Goal: Task Accomplishment & Management: Manage account settings

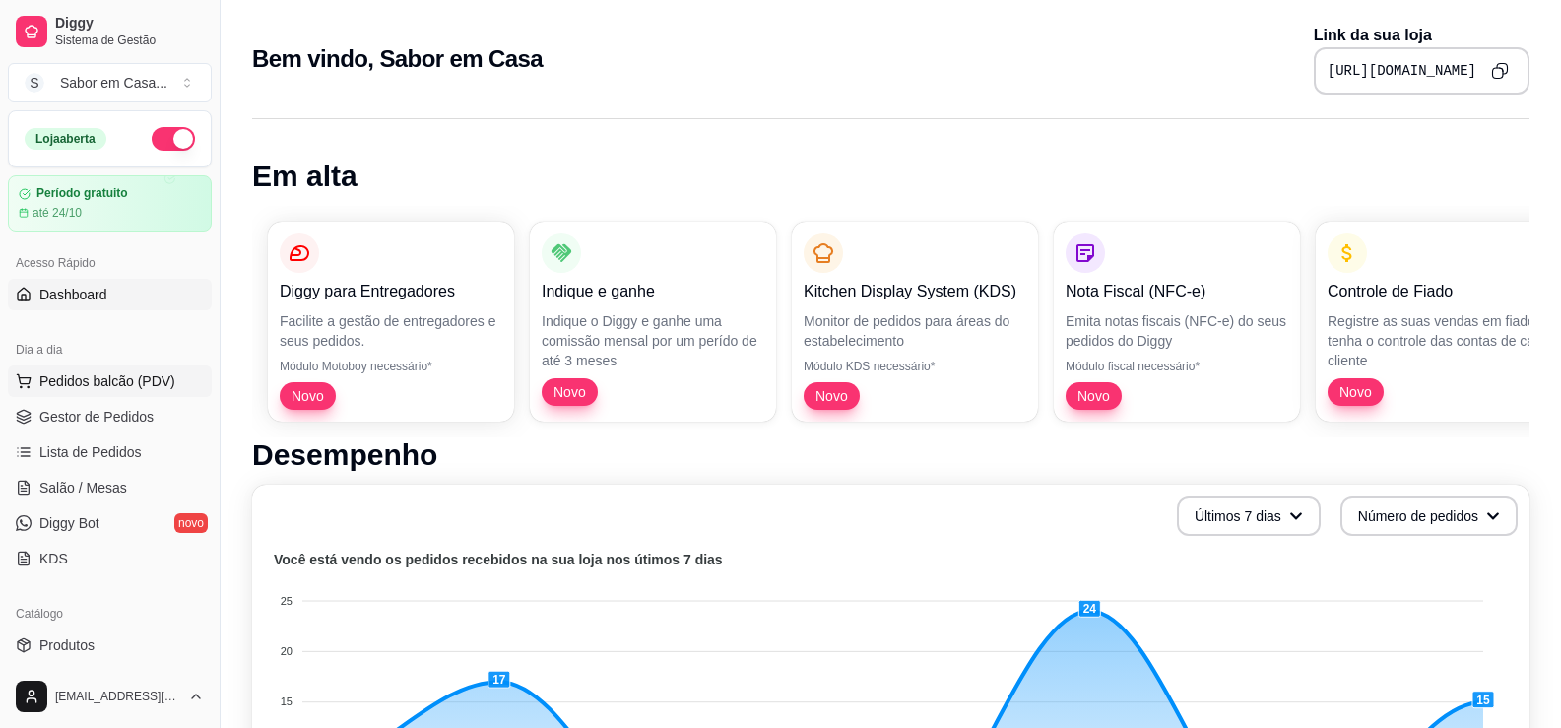
click at [68, 372] on span "Pedidos balcão (PDV)" at bounding box center [107, 381] width 136 height 20
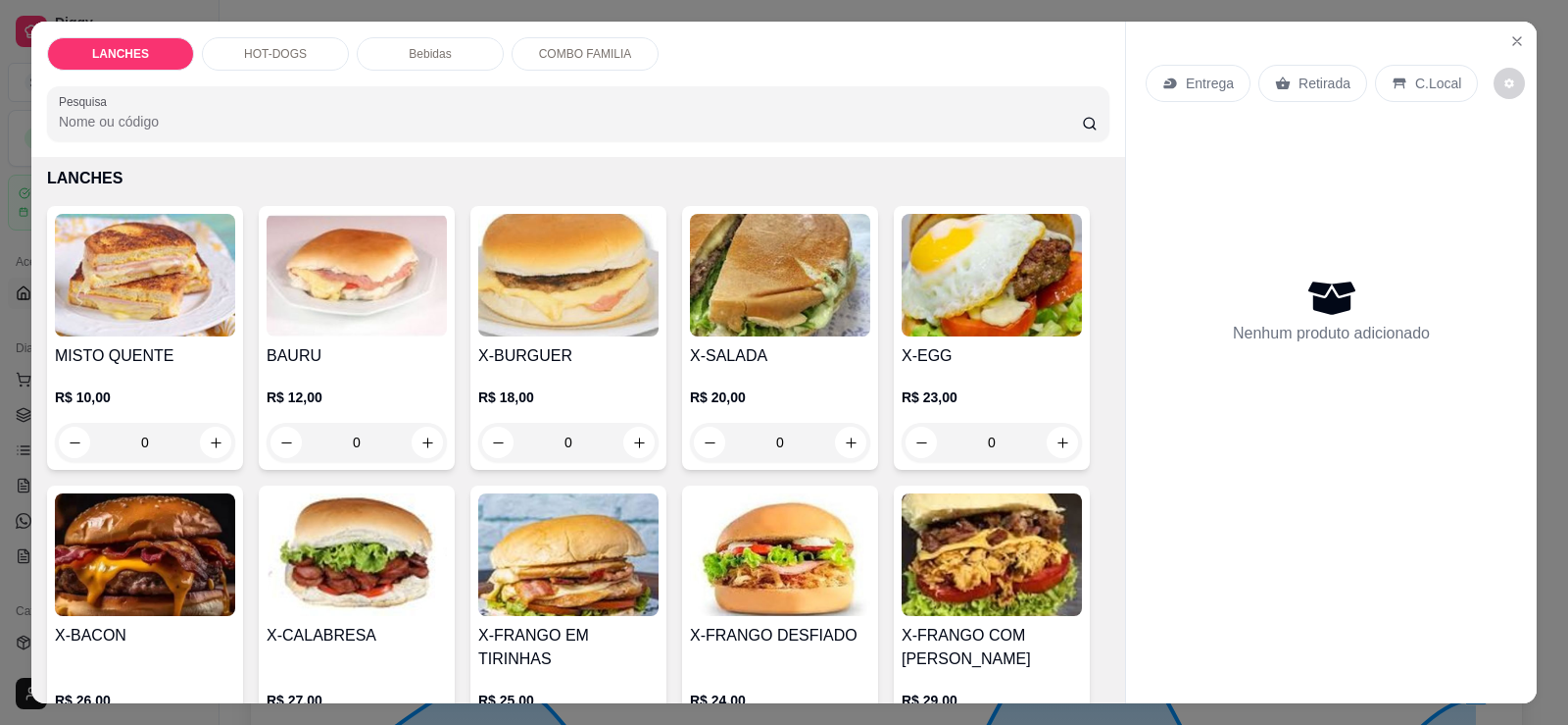
scroll to position [98, 0]
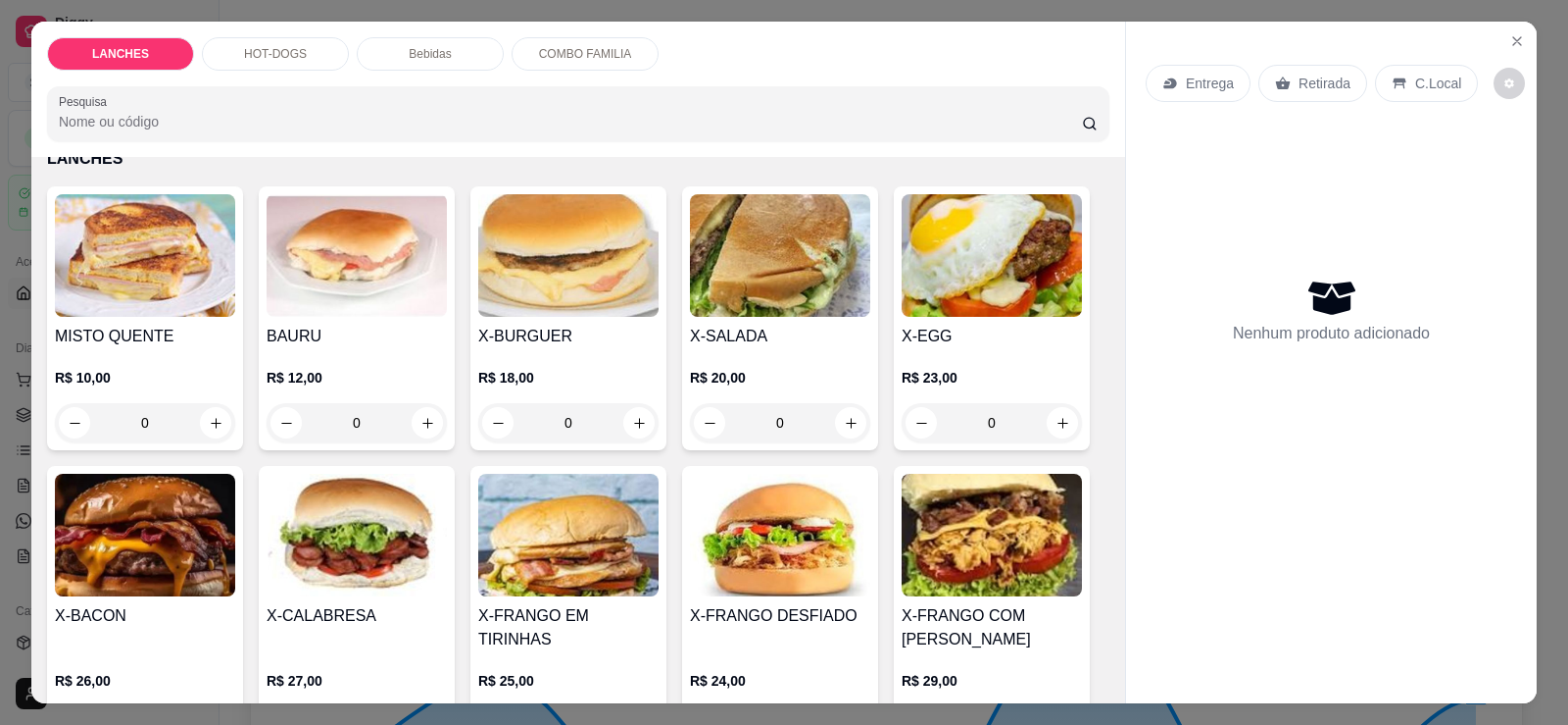
click at [135, 564] on img at bounding box center [144, 535] width 180 height 122
click at [572, 250] on img at bounding box center [567, 255] width 180 height 122
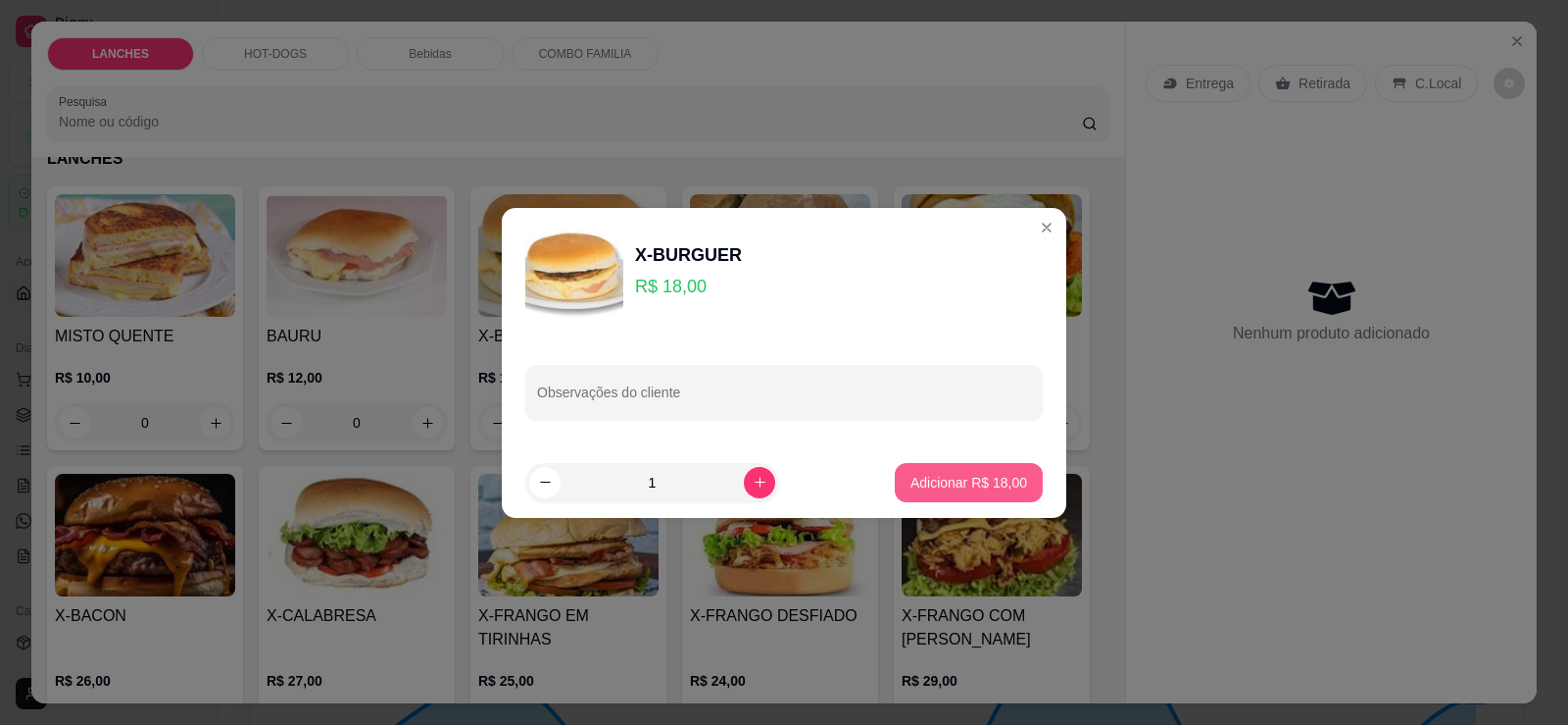
click at [933, 487] on p "Adicionar R$ 18,00" at bounding box center [969, 483] width 116 height 20
type input "1"
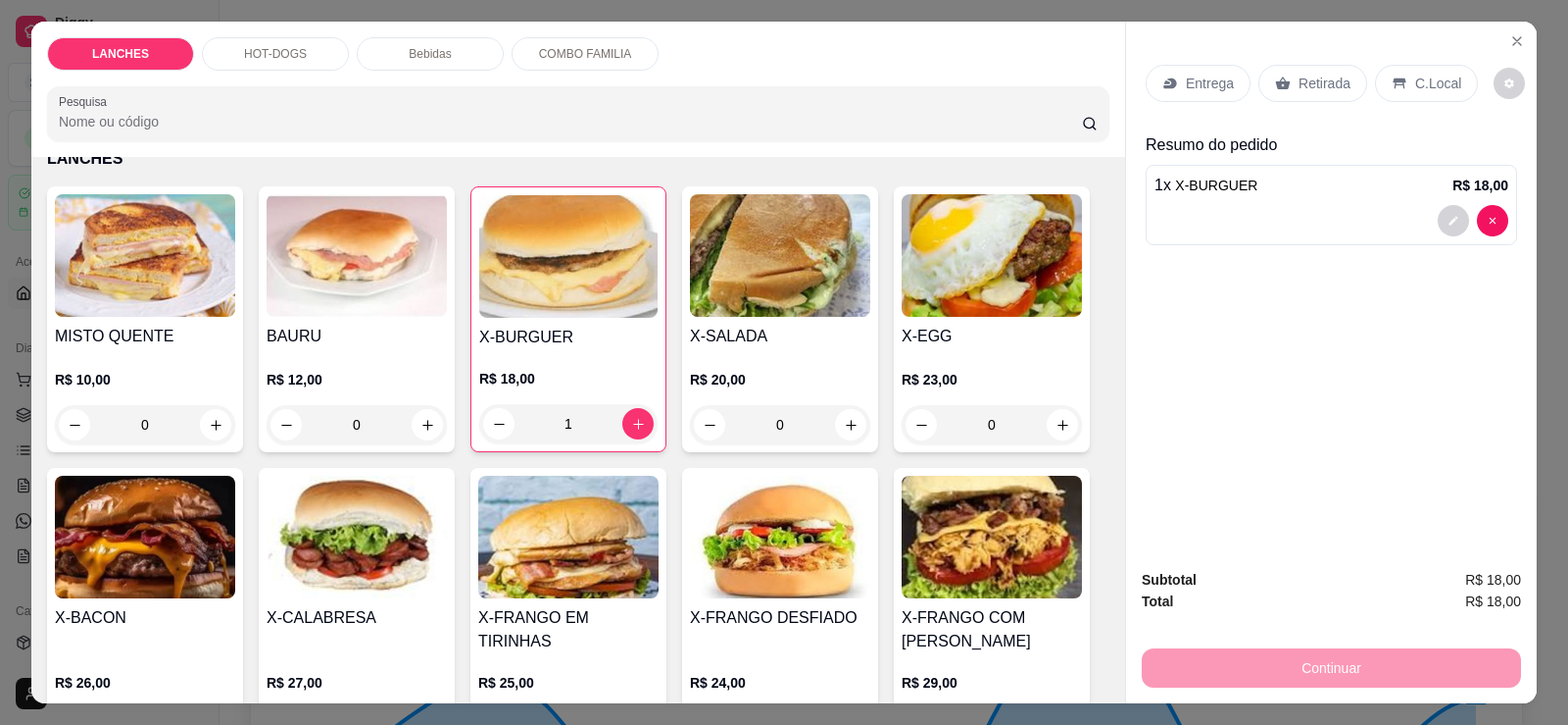
click at [238, 47] on div "HOT-DOGS" at bounding box center [276, 53] width 147 height 33
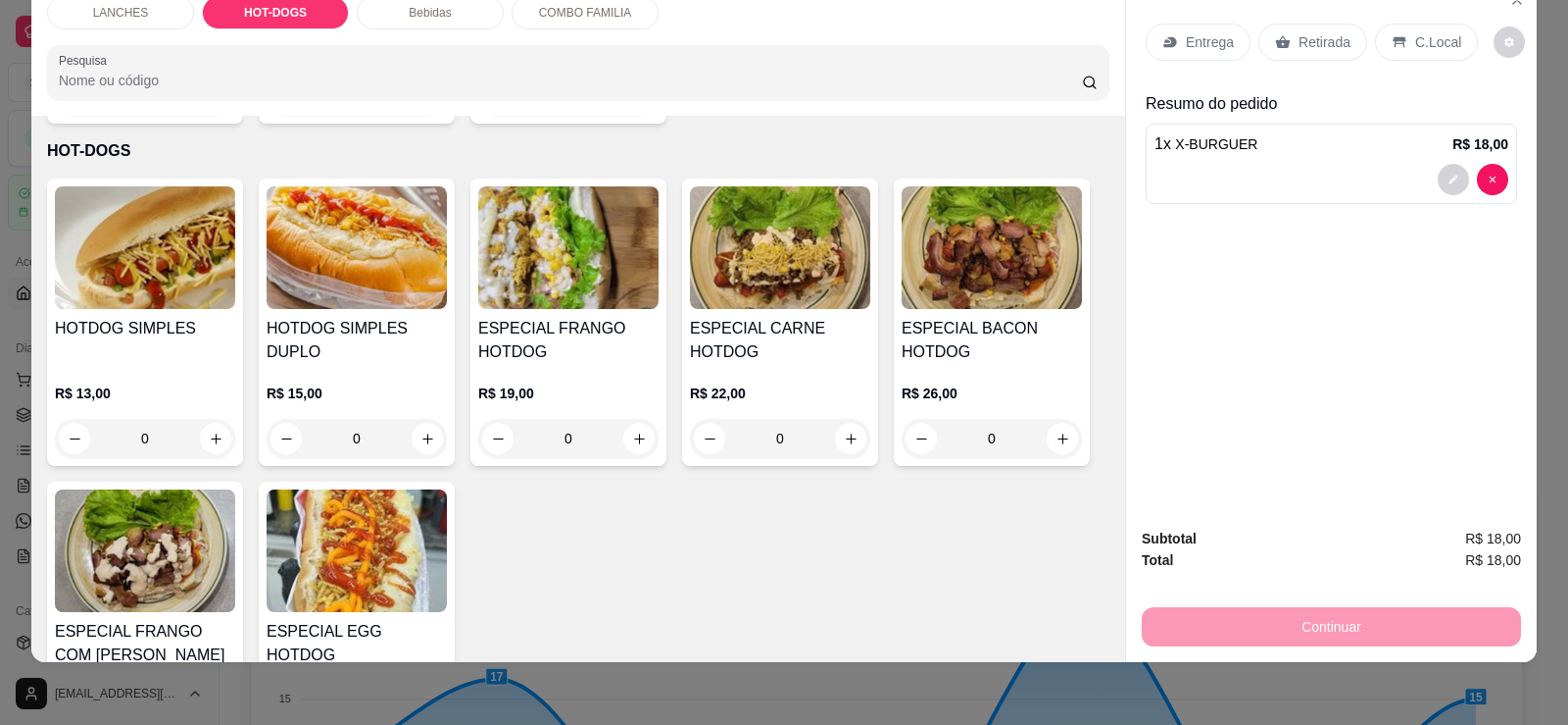
click at [933, 292] on div "ESPECIAL BACON HOTDOG R$ 26,00 0" at bounding box center [992, 322] width 196 height 287
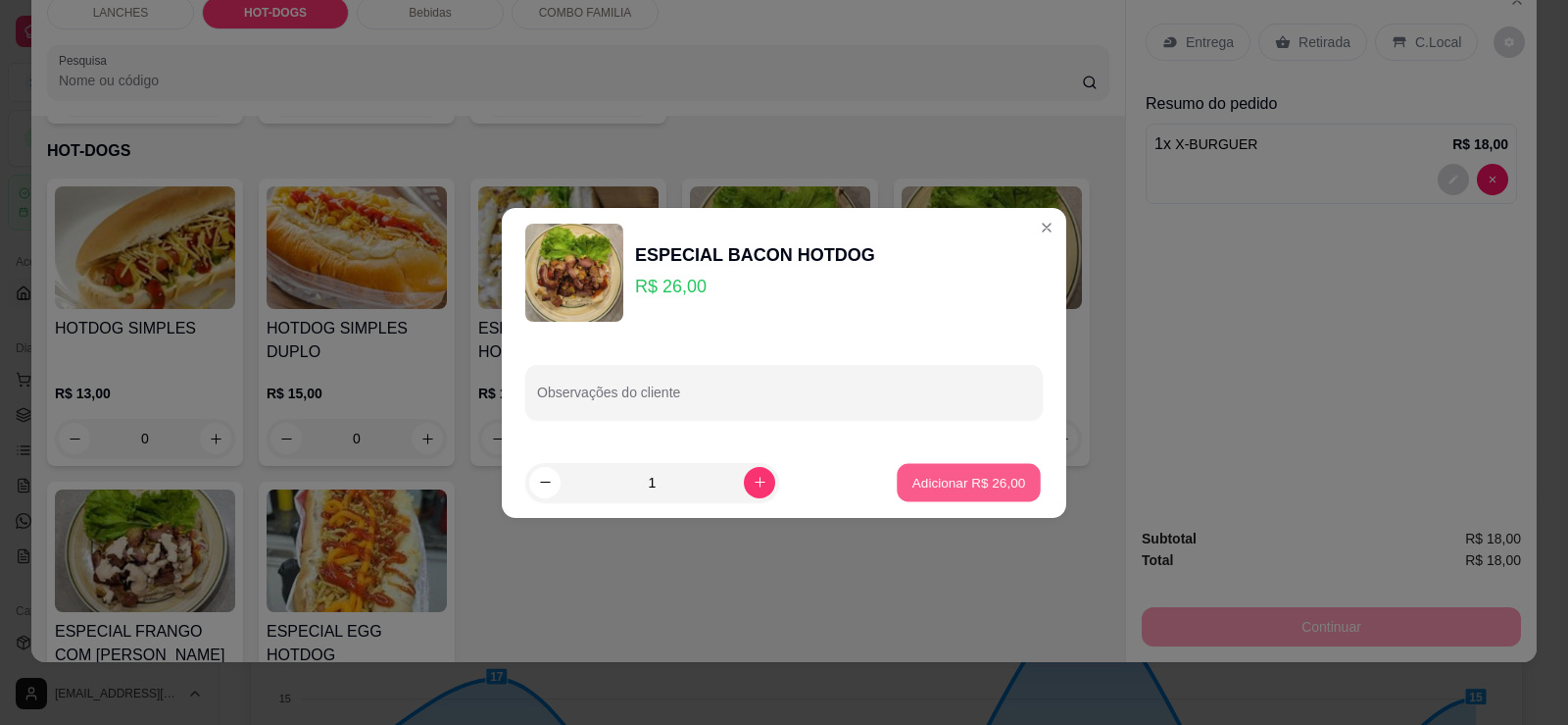
click at [949, 487] on p "Adicionar R$ 26,00" at bounding box center [970, 482] width 113 height 19
type input "1"
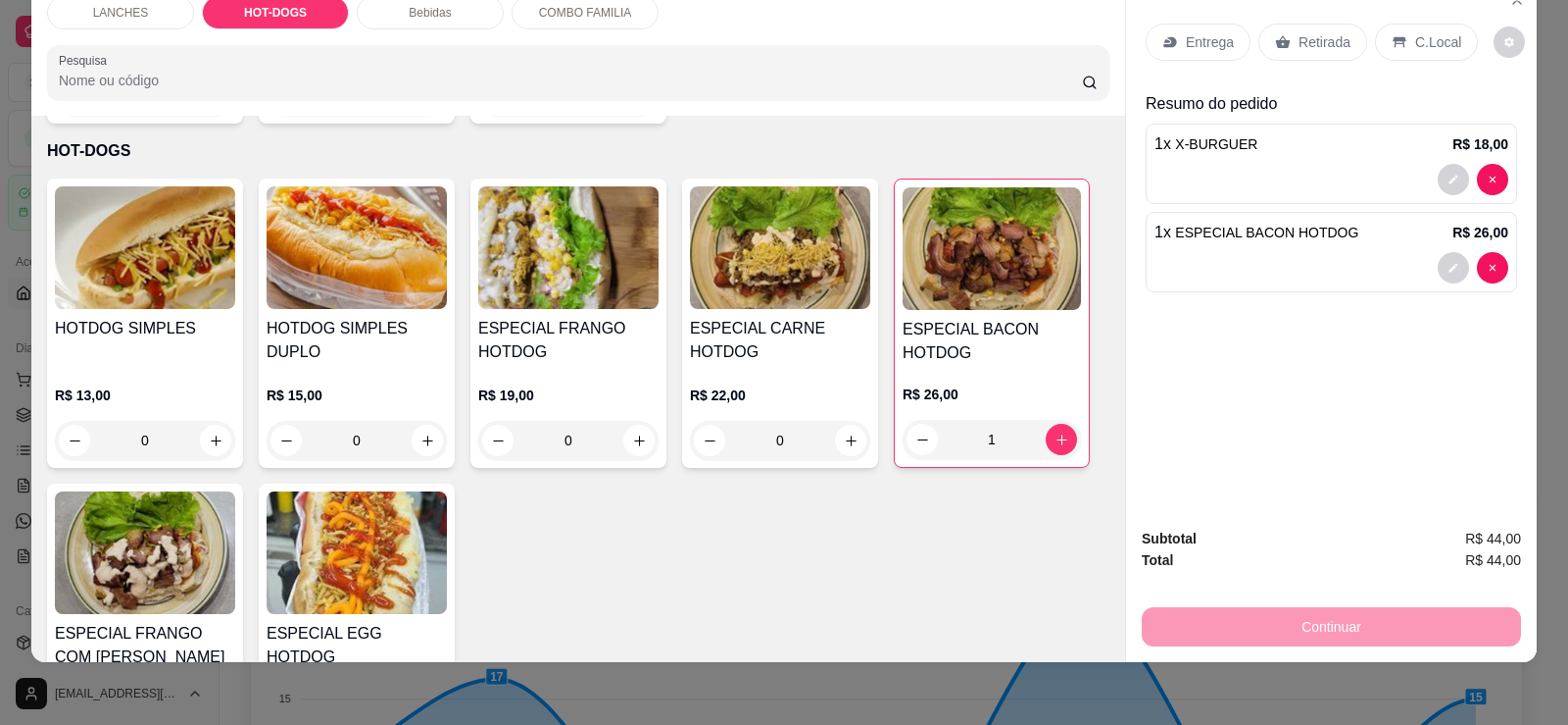
click at [409, 16] on p "Bebidas" at bounding box center [430, 13] width 42 height 16
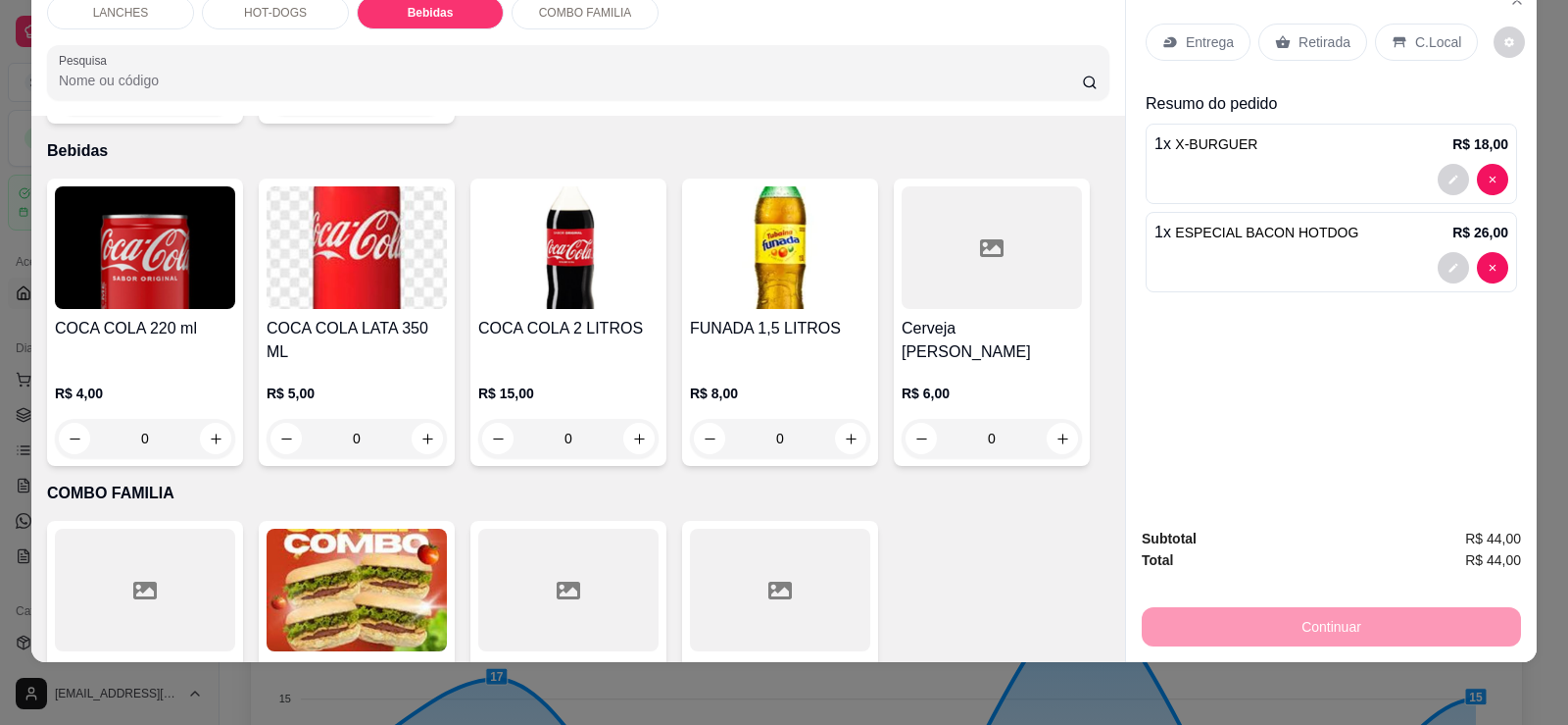
click at [350, 207] on img at bounding box center [356, 247] width 180 height 122
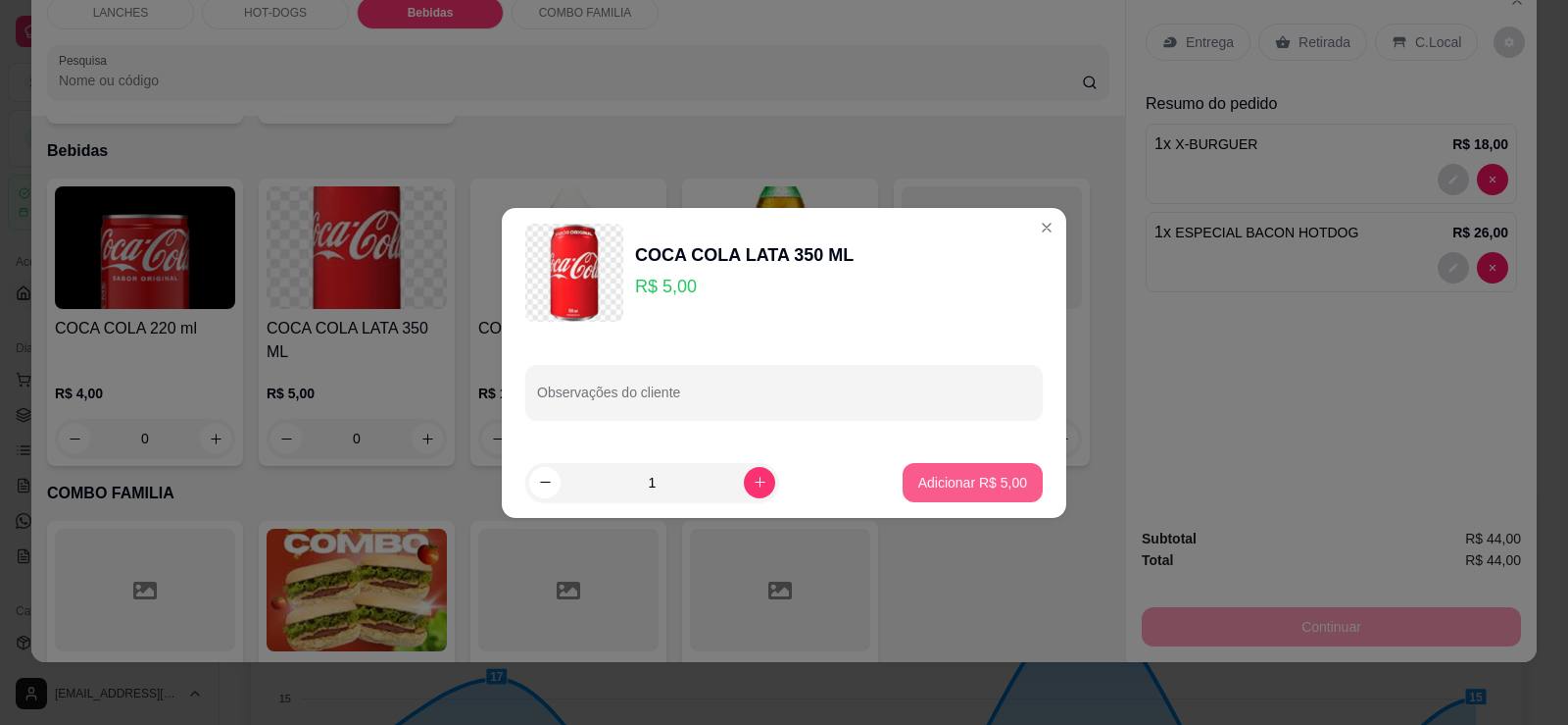
click at [926, 481] on p "Adicionar R$ 5,00" at bounding box center [973, 483] width 109 height 20
type input "1"
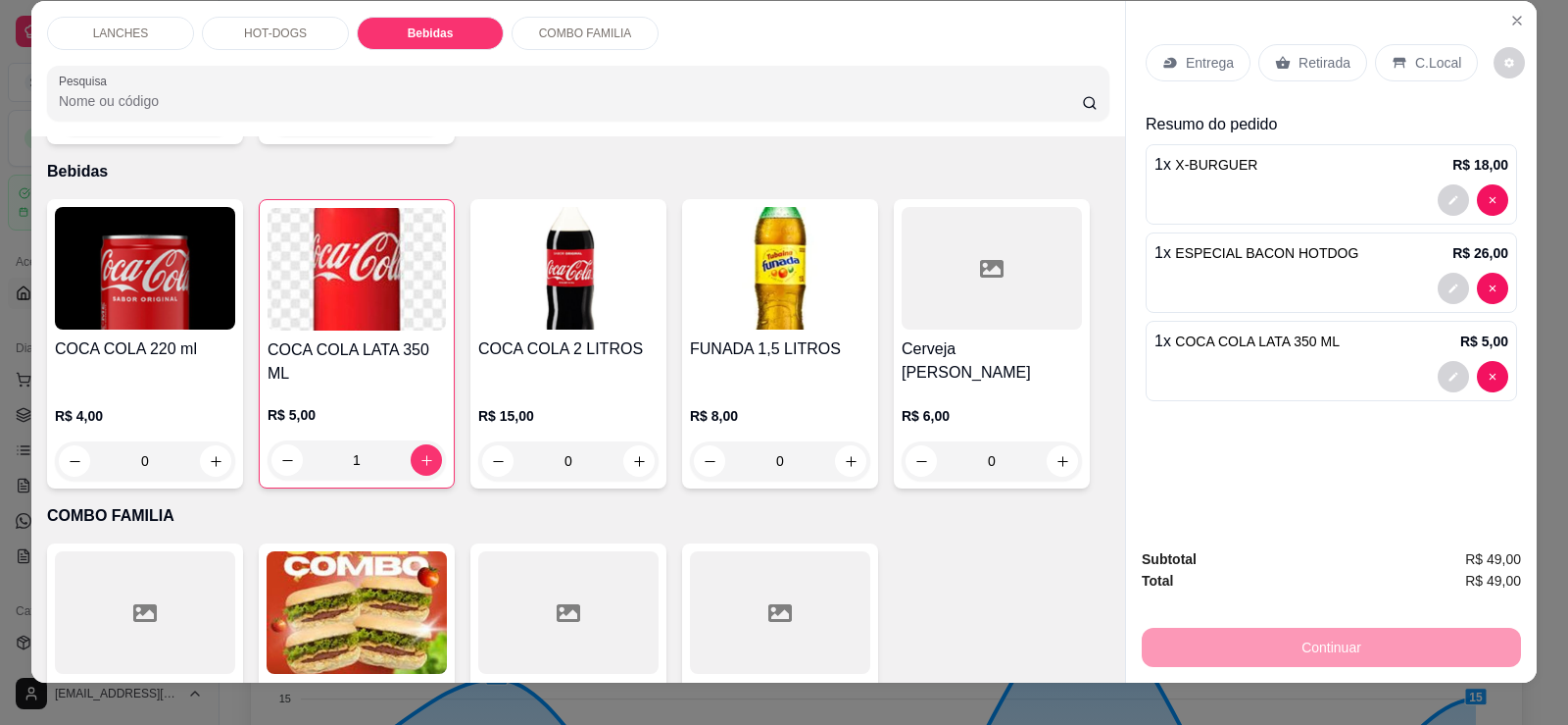
scroll to position [0, 0]
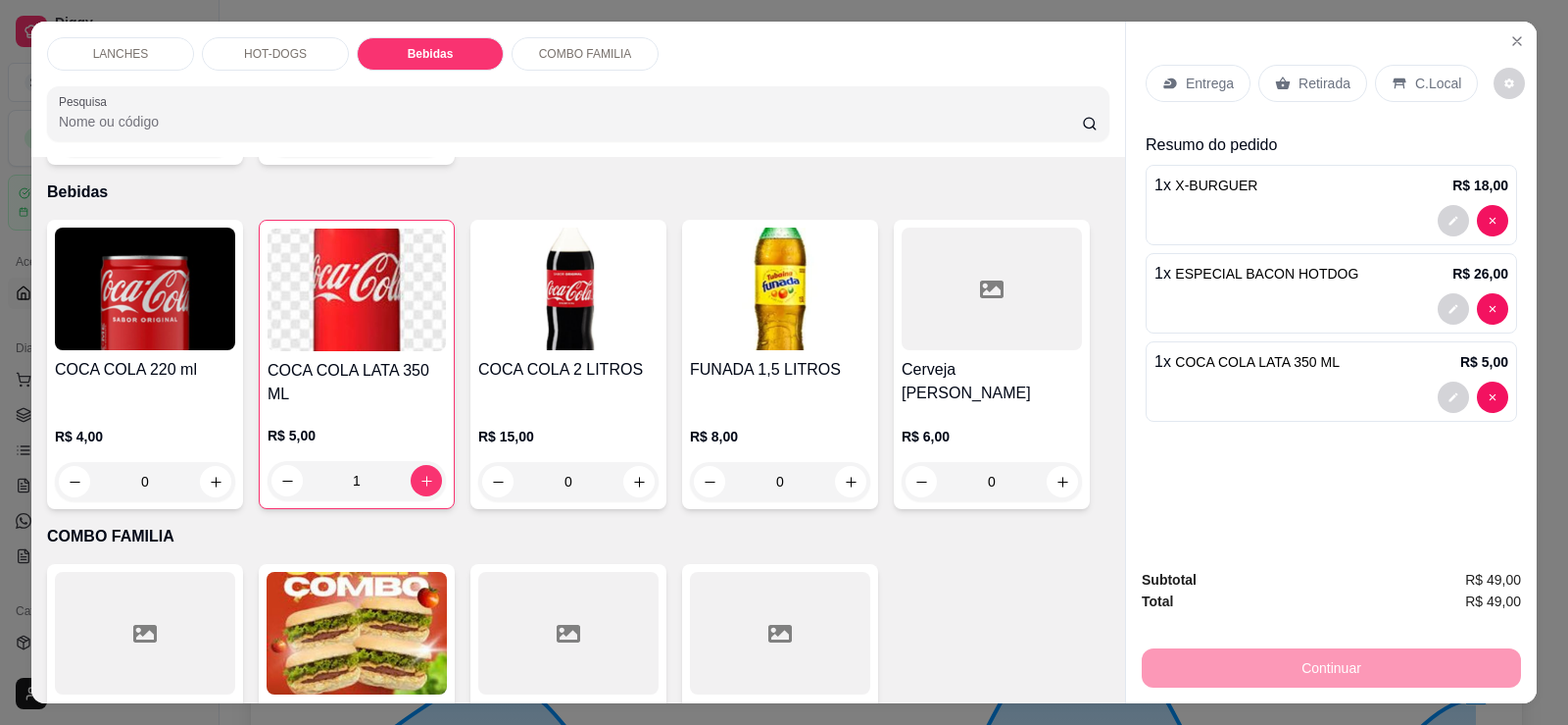
click at [1329, 85] on p "Retirada" at bounding box center [1325, 84] width 52 height 20
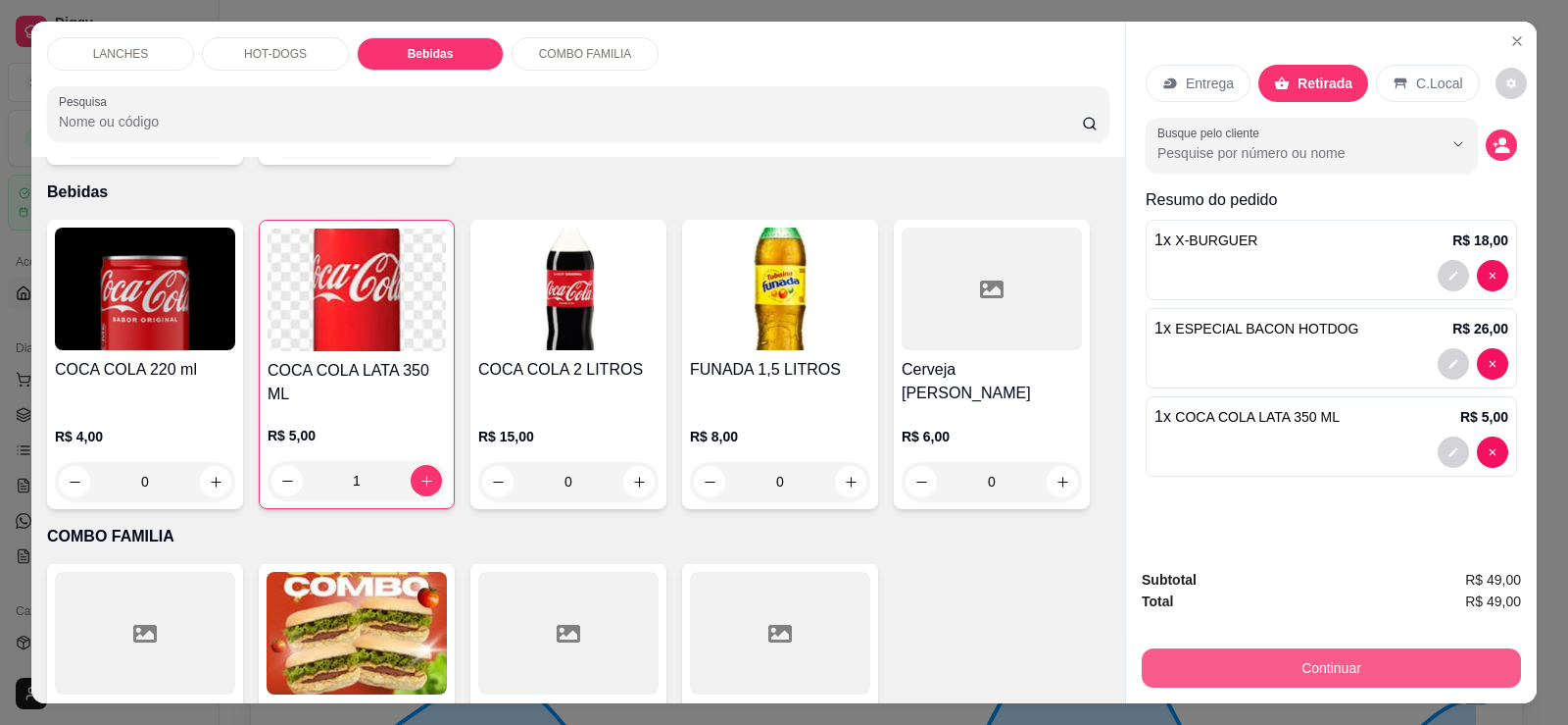
click at [1335, 669] on button "Continuar" at bounding box center [1331, 667] width 379 height 39
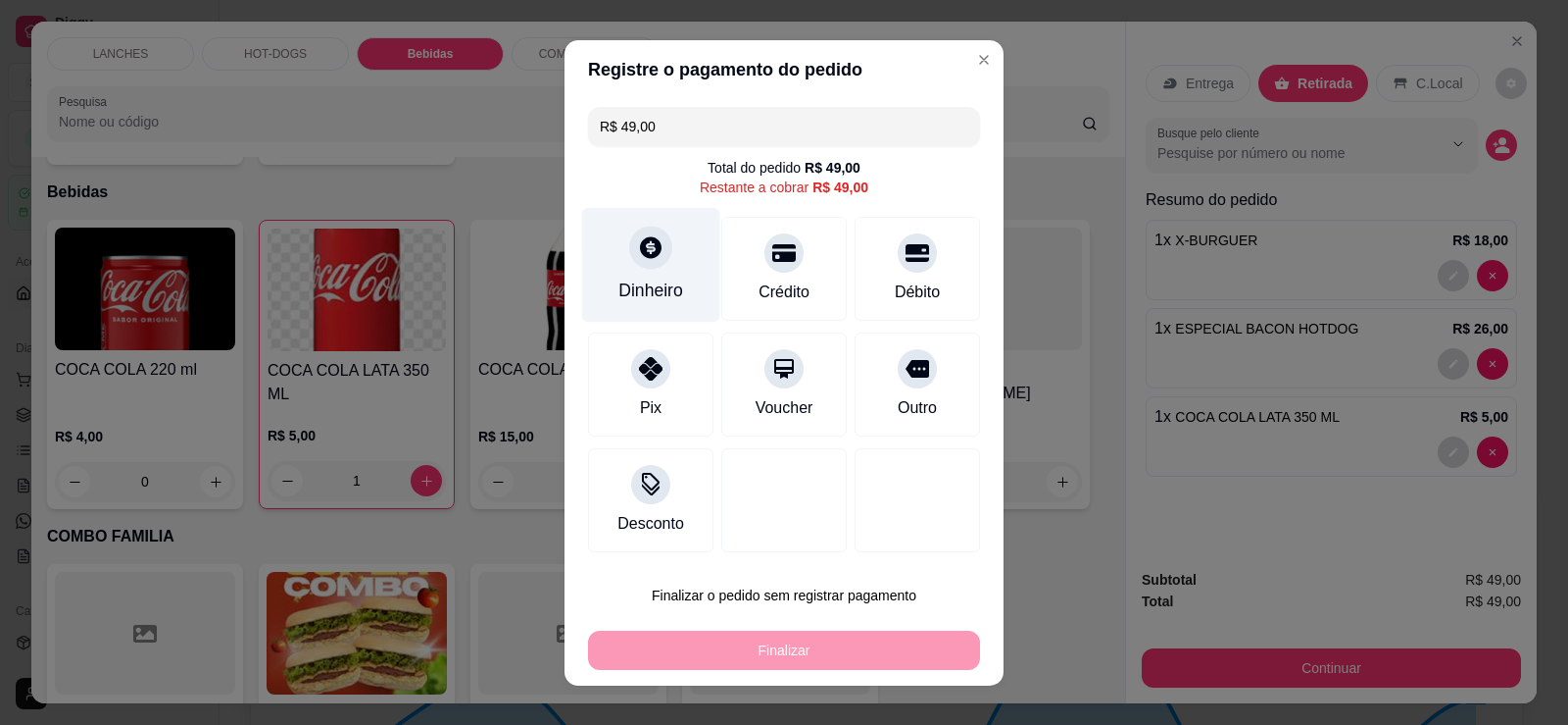
click at [676, 289] on div "Dinheiro" at bounding box center [651, 264] width 138 height 115
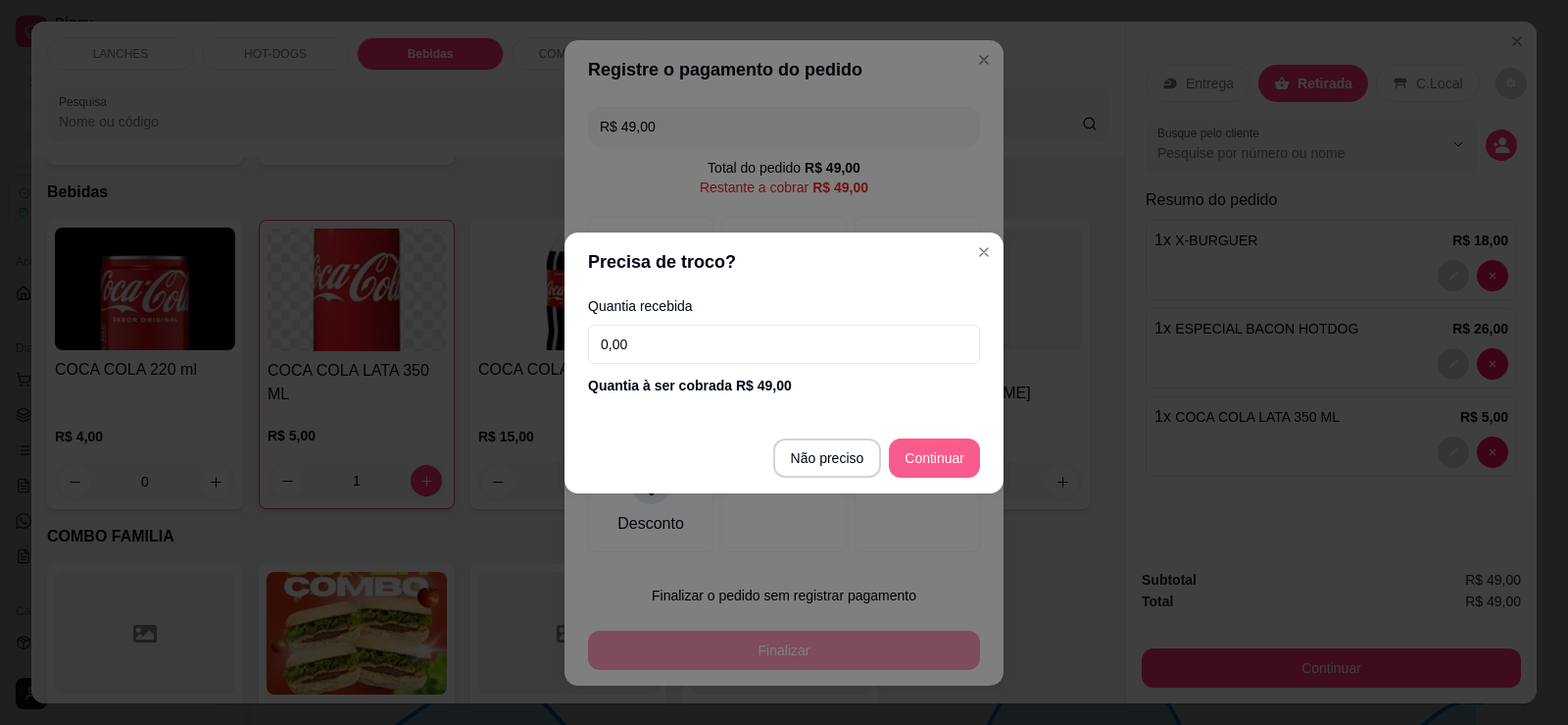
click at [925, 463] on button "Continuar" at bounding box center [935, 457] width 92 height 39
click at [933, 467] on button "Continuar" at bounding box center [935, 457] width 92 height 39
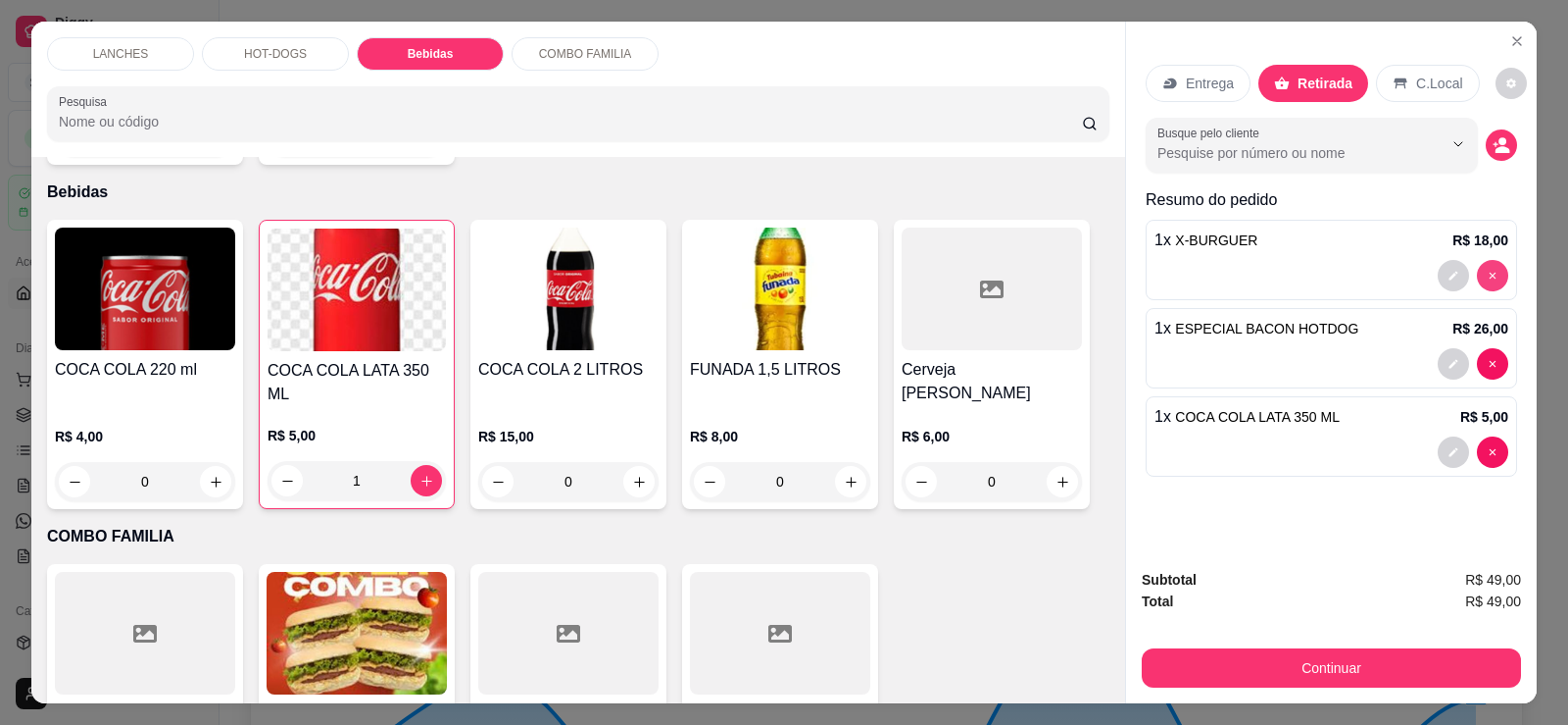
type input "0"
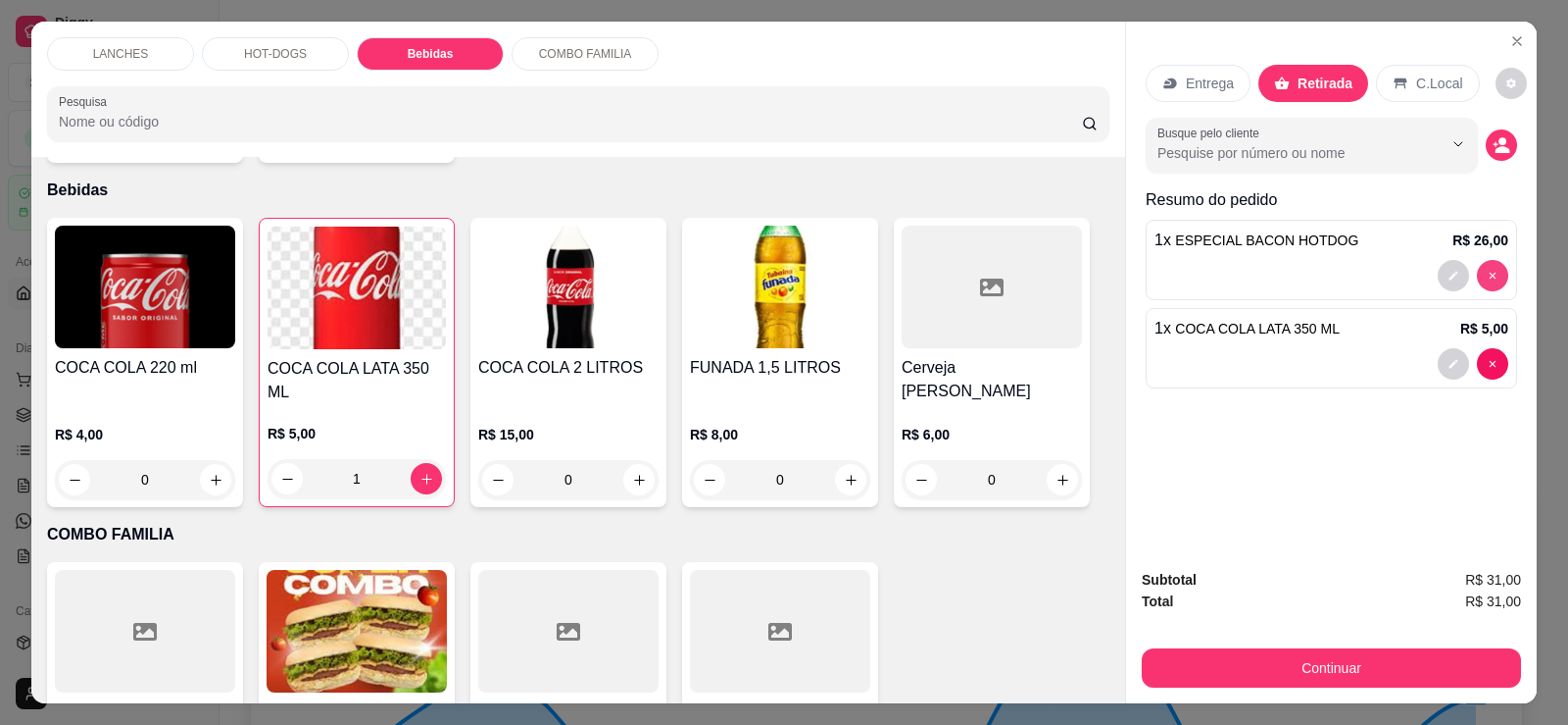
scroll to position [1613, 0]
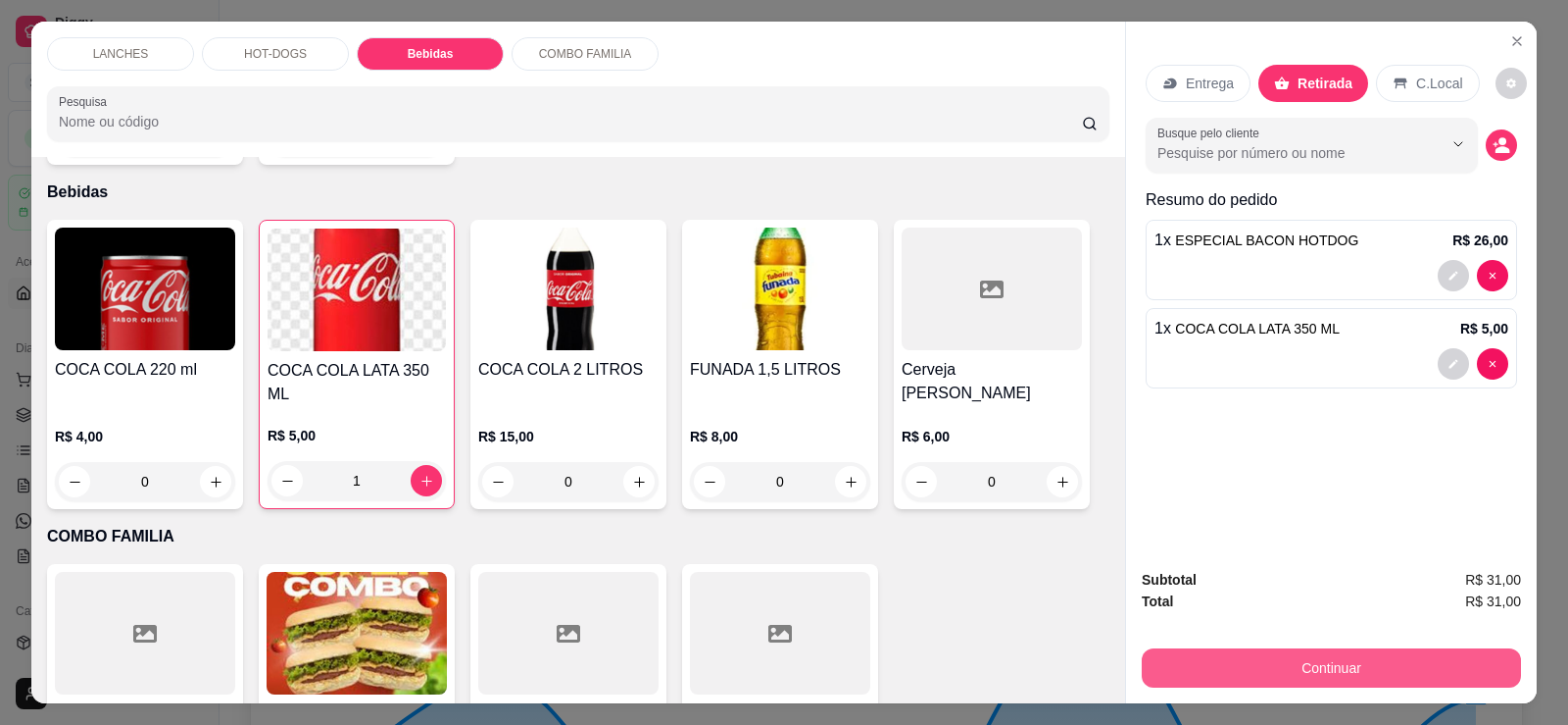
click at [1283, 679] on button "Continuar" at bounding box center [1331, 667] width 379 height 39
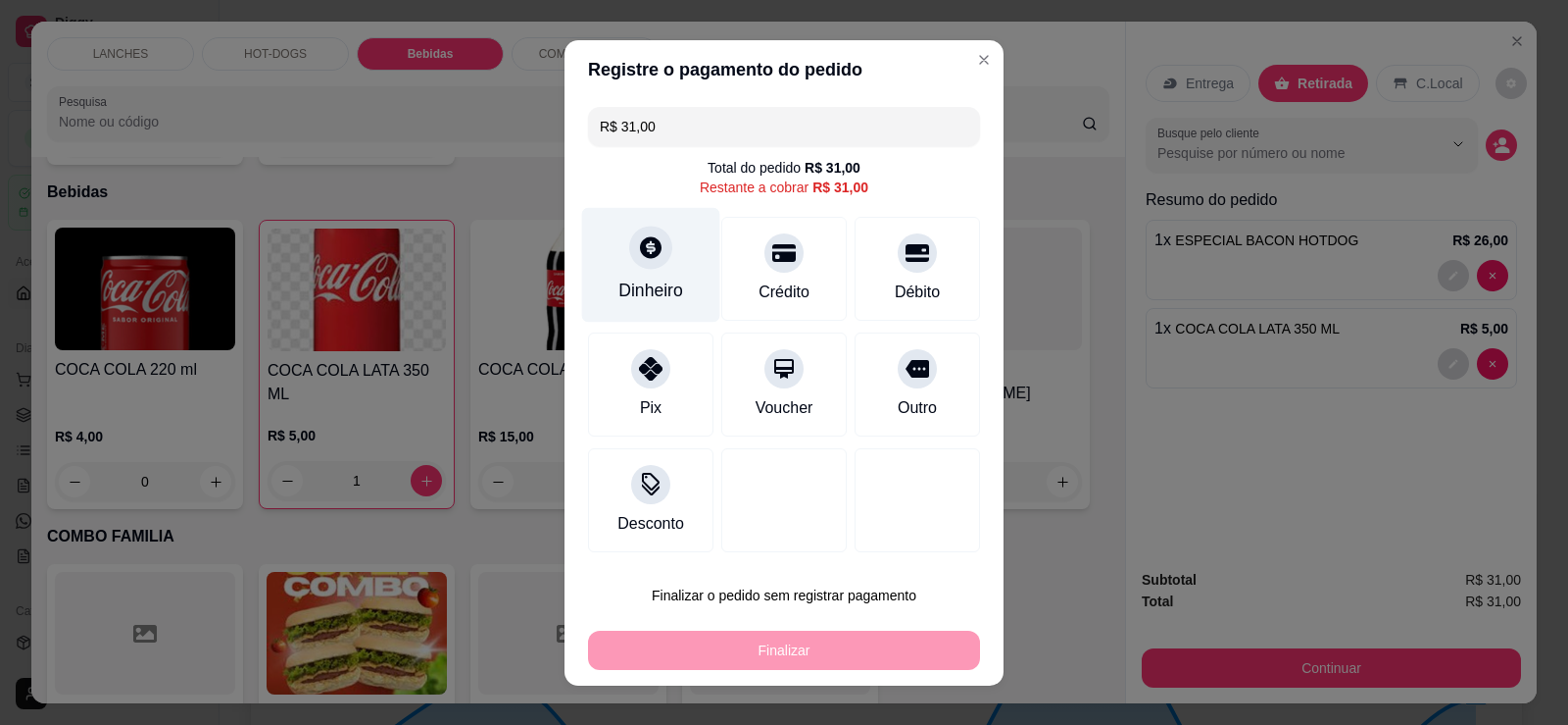
click at [622, 280] on div "Dinheiro" at bounding box center [650, 291] width 65 height 26
click at [657, 271] on div "Dinheiro" at bounding box center [651, 264] width 138 height 115
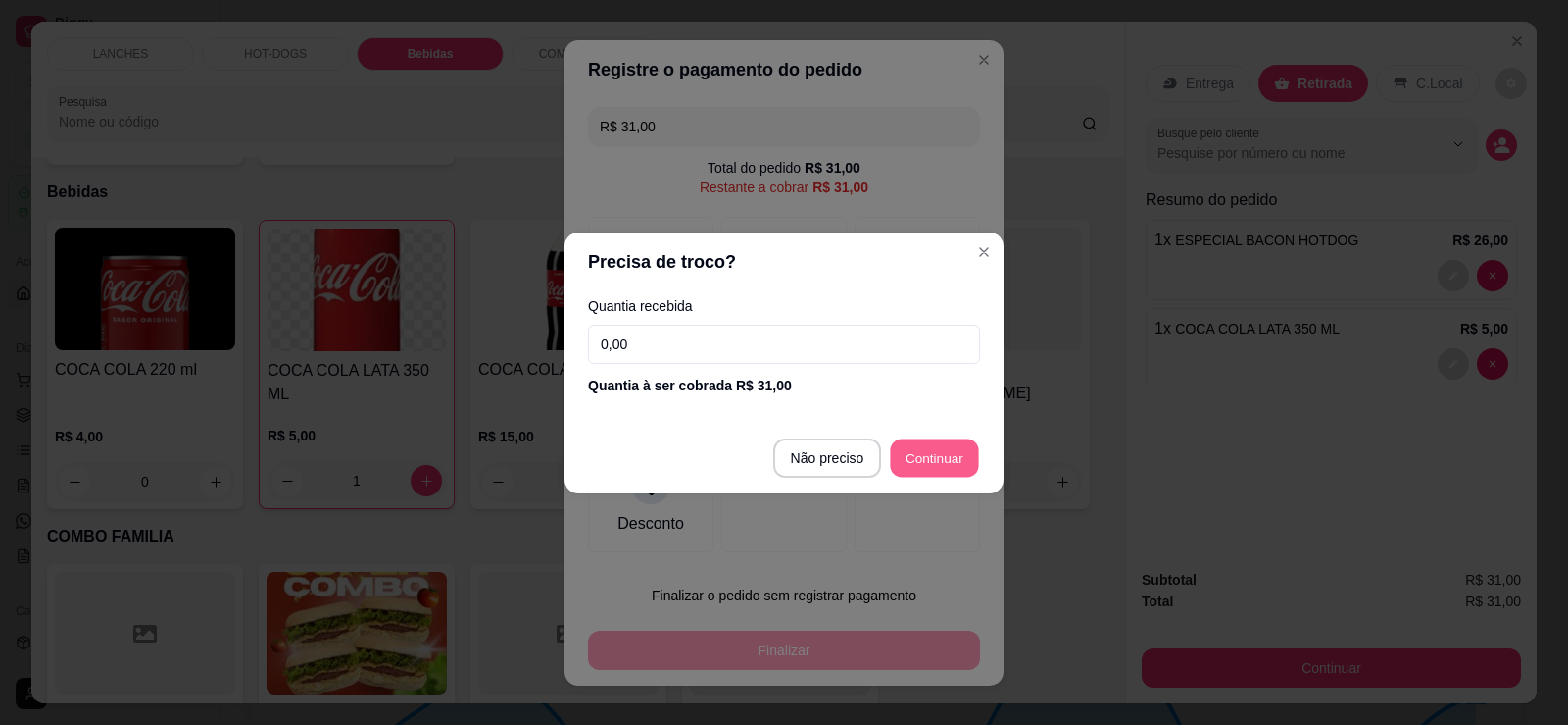
type input "R$ 0,00"
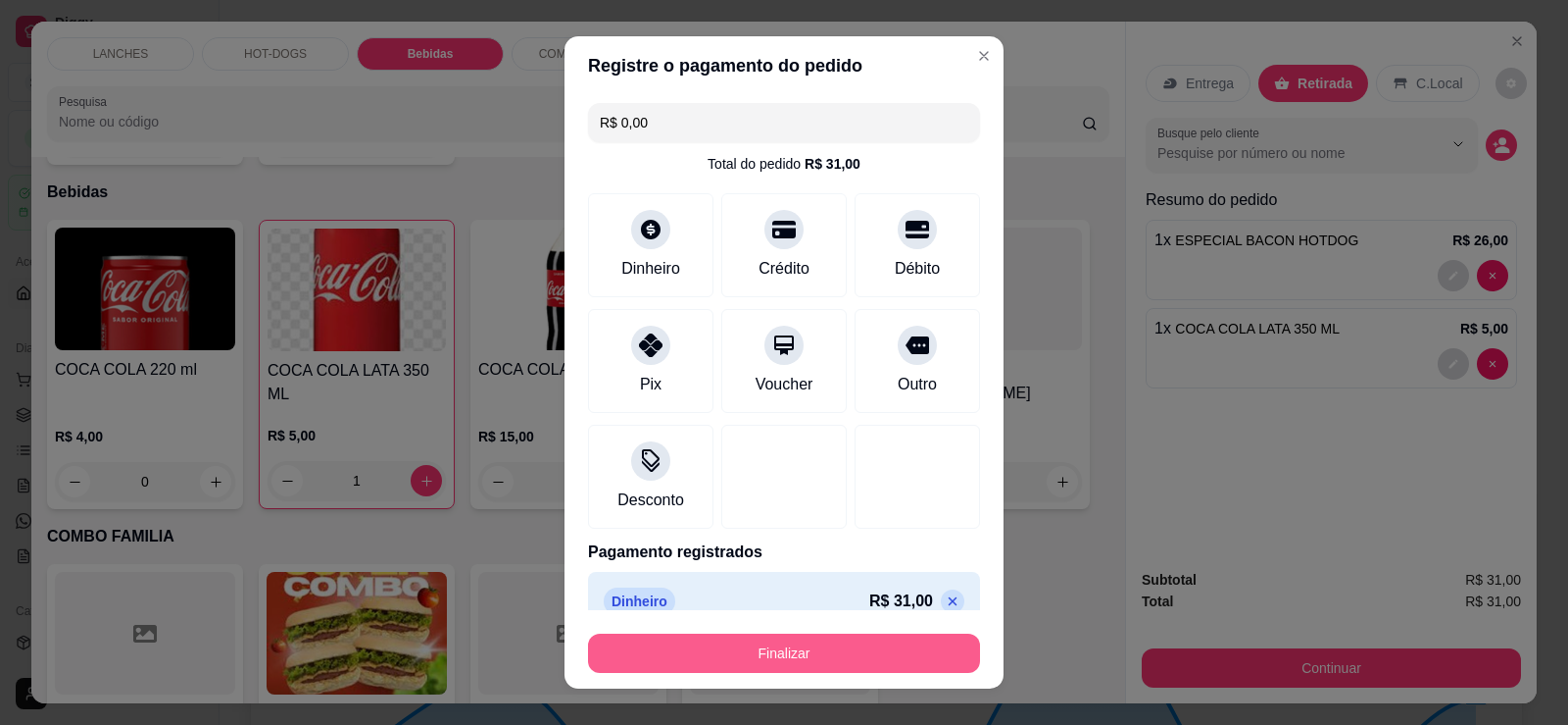
click at [810, 651] on button "Finalizar" at bounding box center [784, 652] width 392 height 39
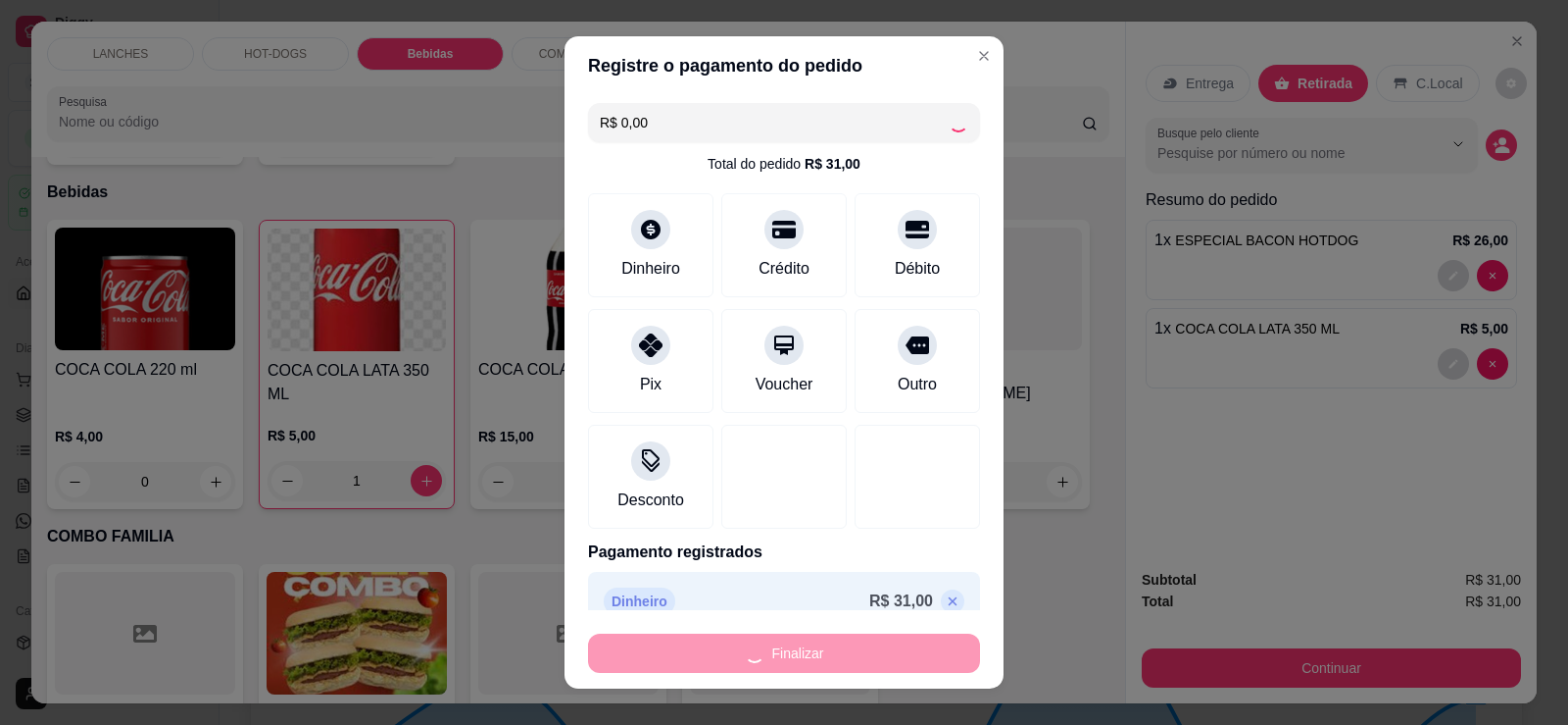
type input "0"
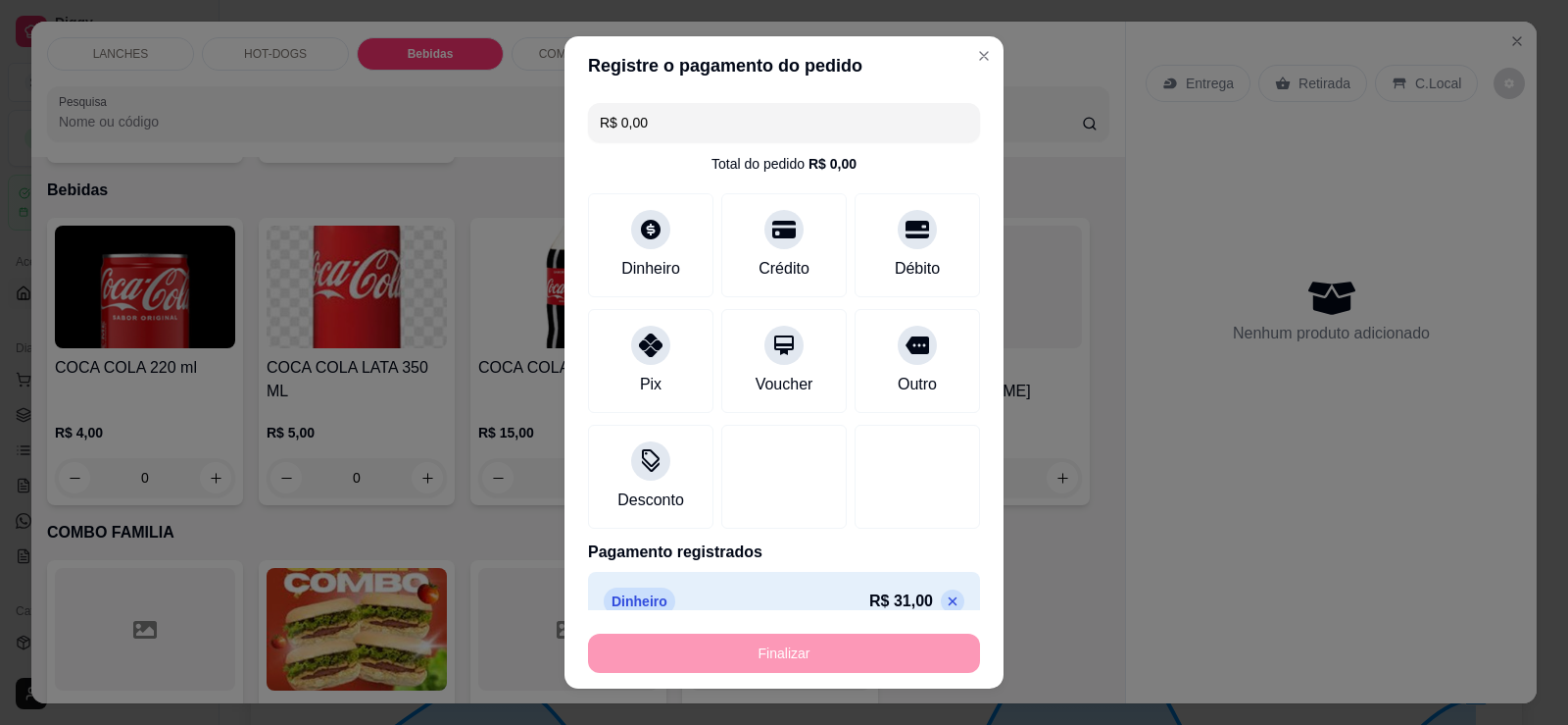
type input "-R$ 31,00"
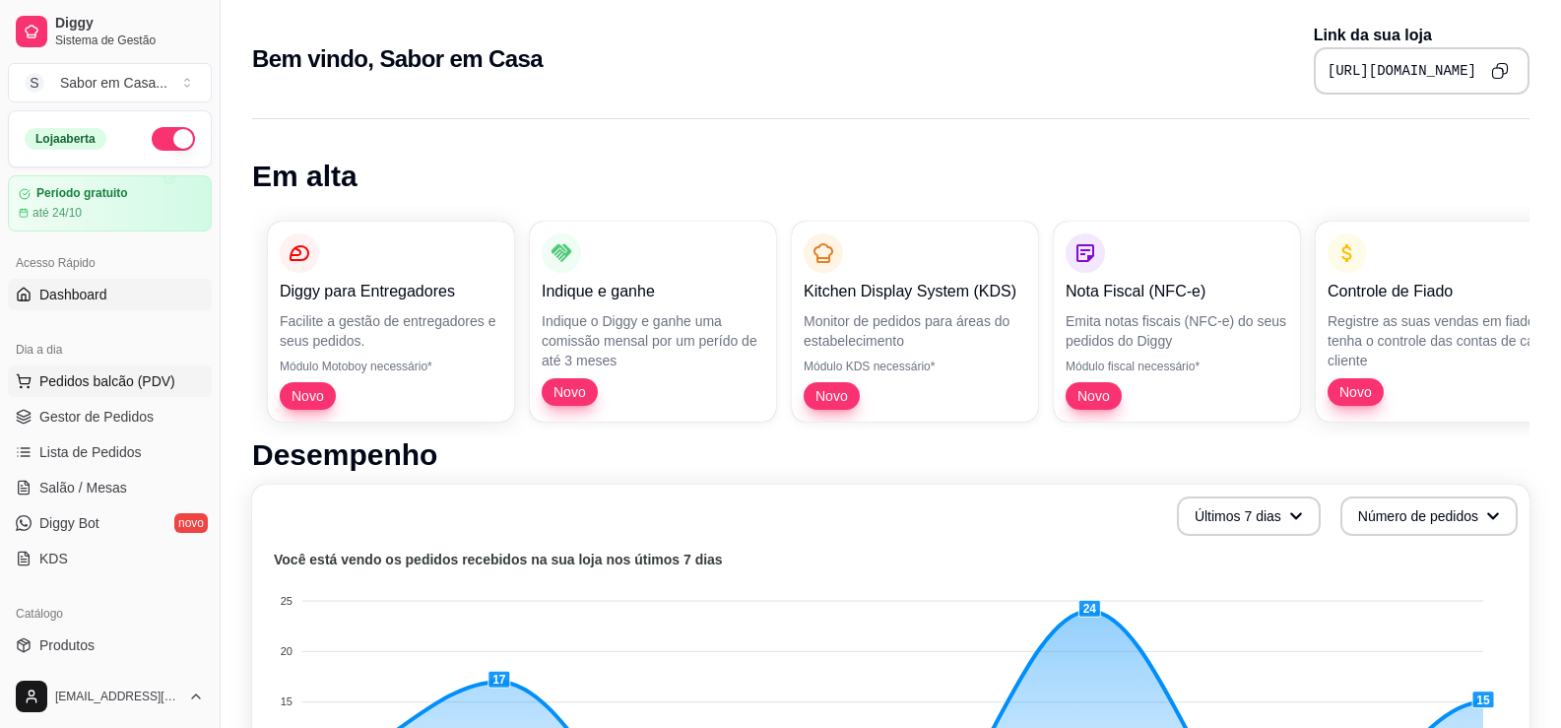
click at [78, 381] on span "Pedidos balcão (PDV)" at bounding box center [107, 381] width 136 height 20
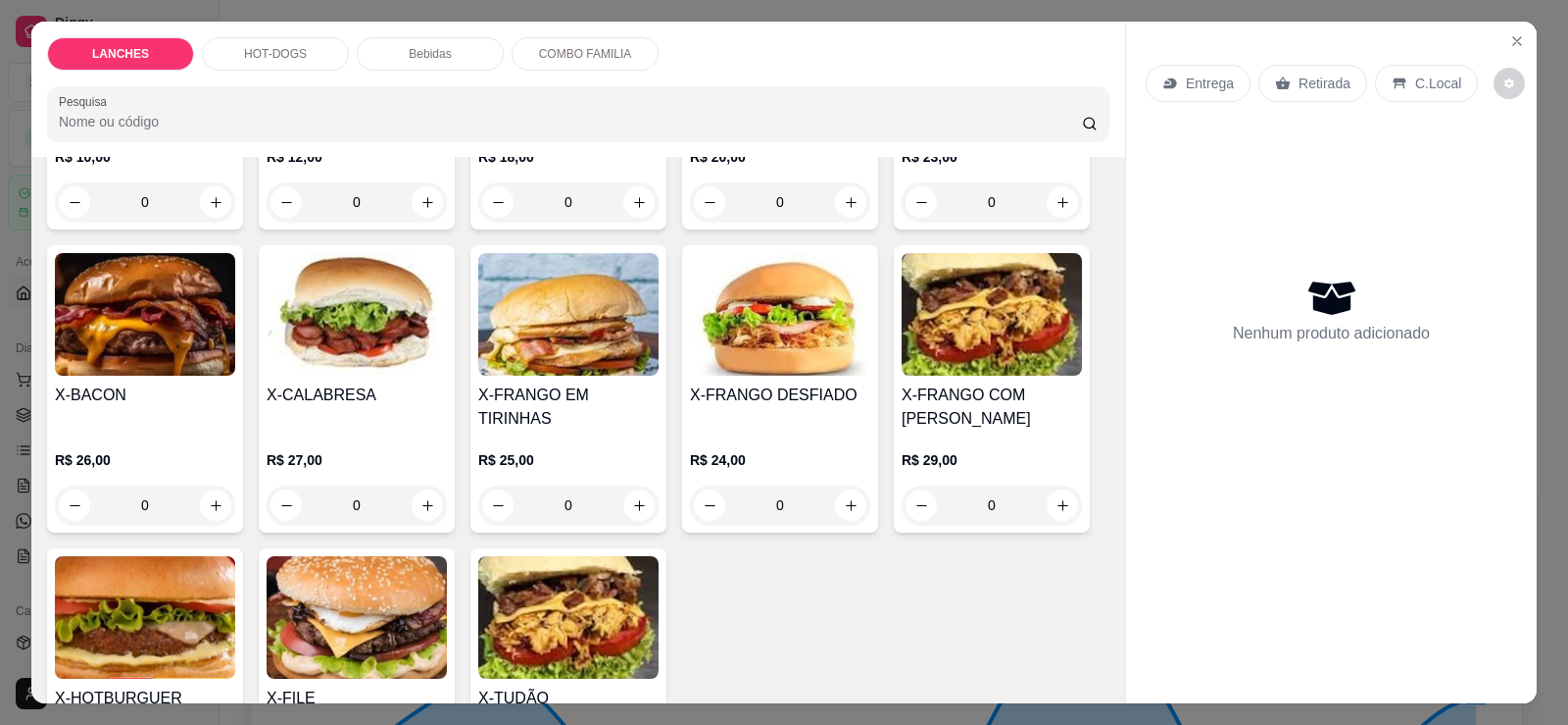
scroll to position [490, 0]
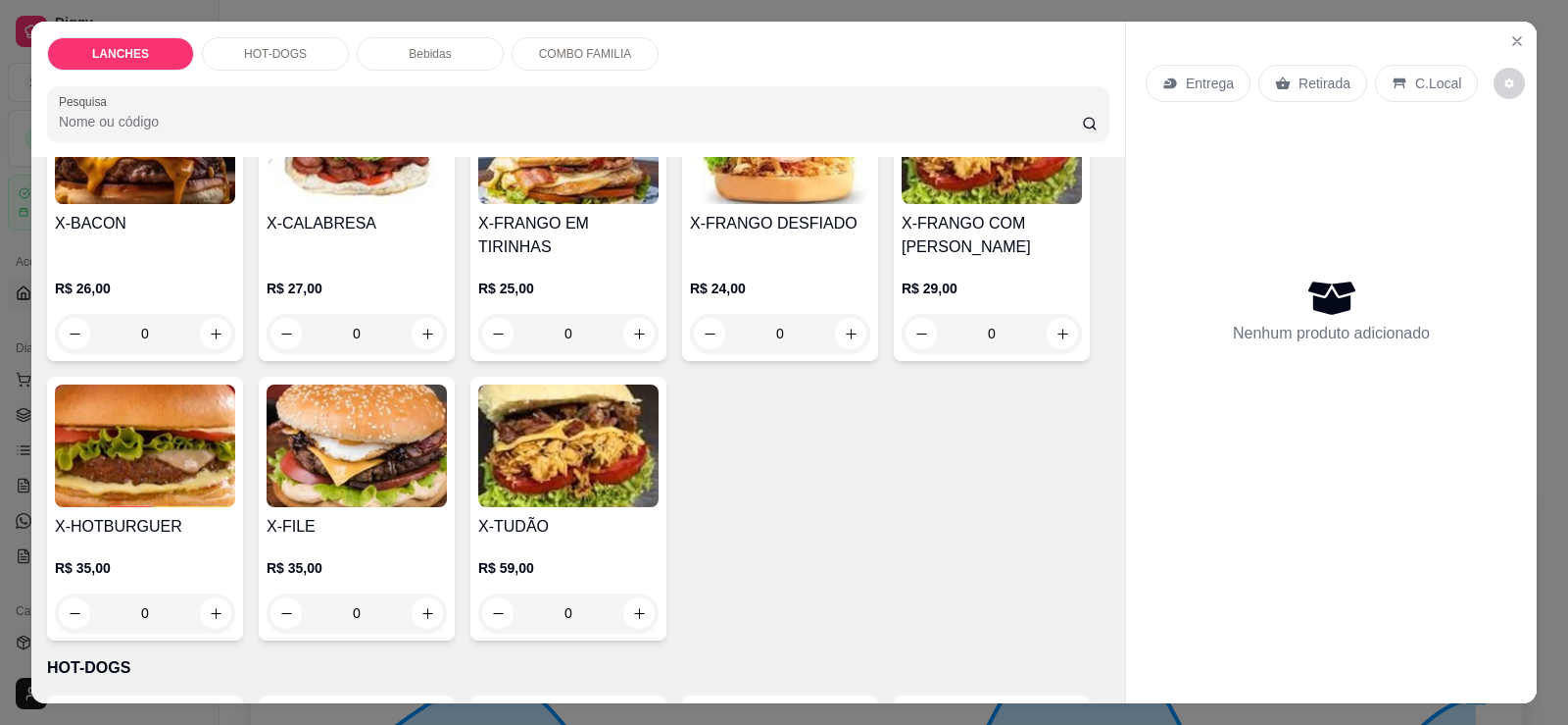
click at [386, 439] on img at bounding box center [356, 445] width 180 height 122
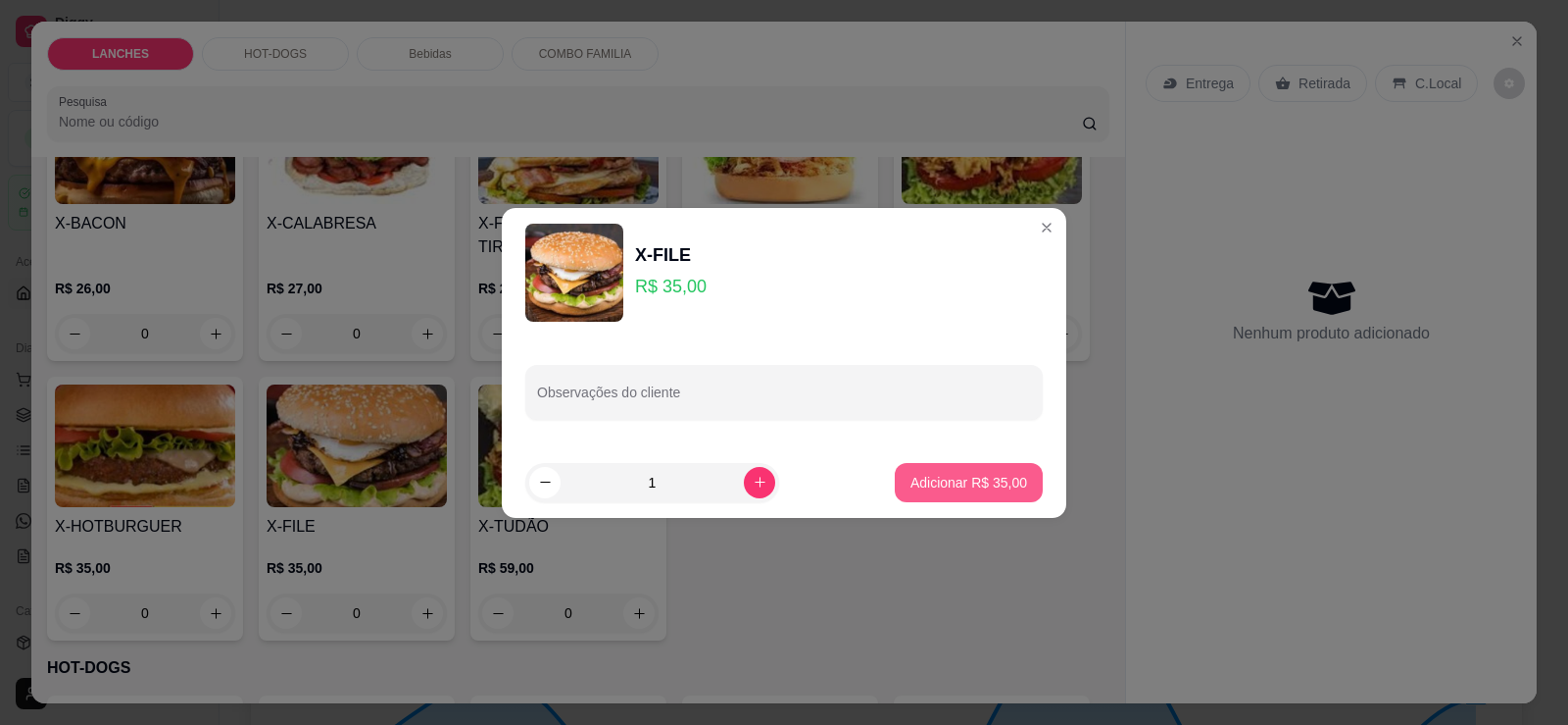
click at [967, 485] on p "Adicionar R$ 35,00" at bounding box center [969, 483] width 116 height 20
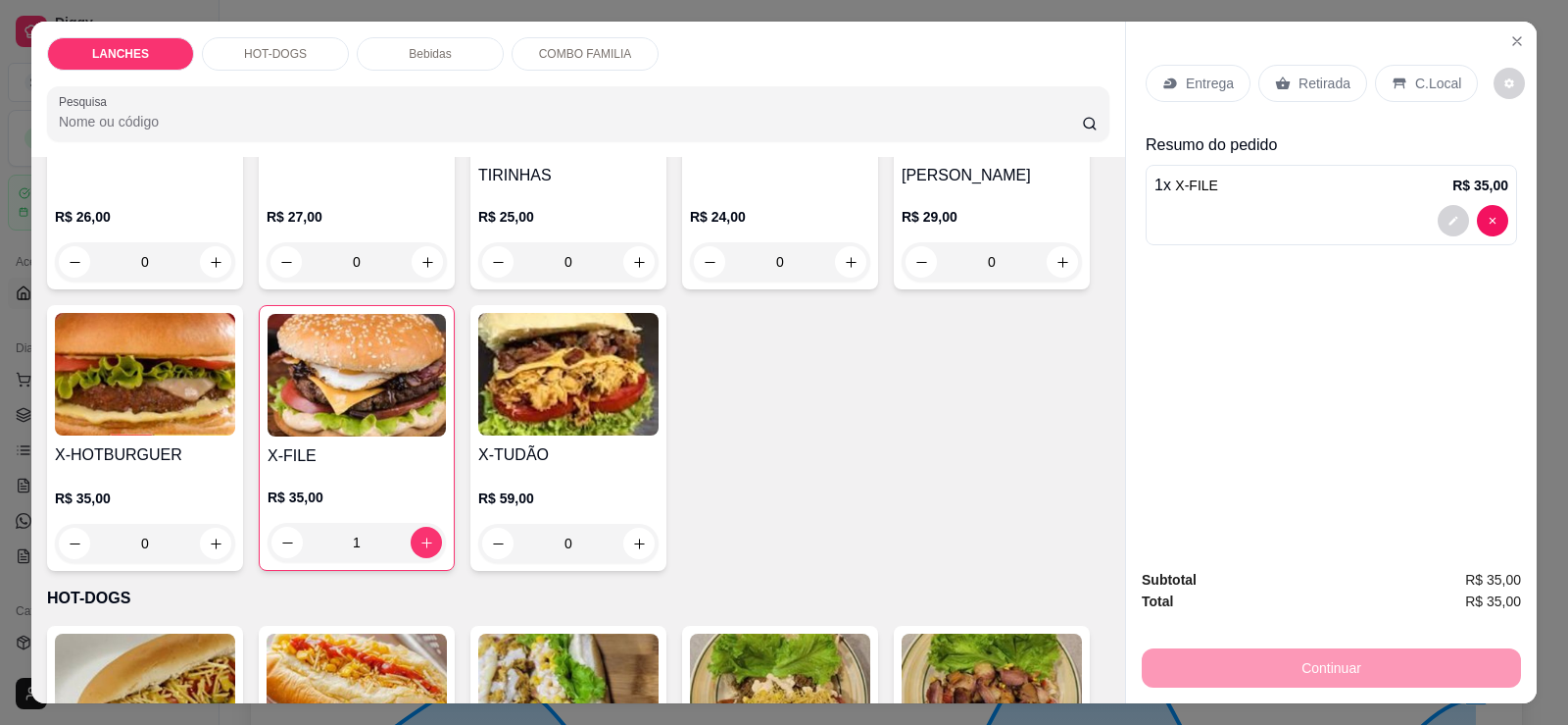
scroll to position [882, 0]
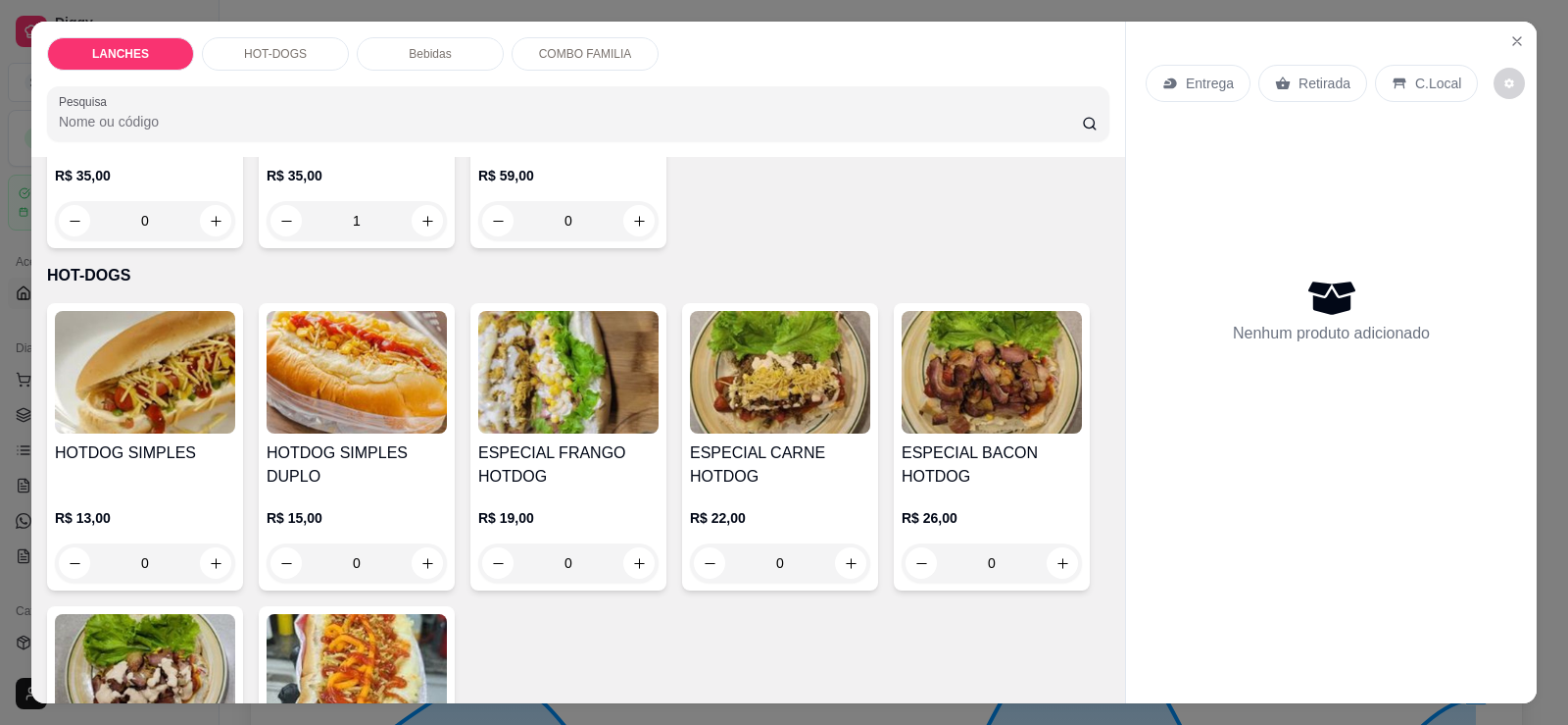
type input "0"
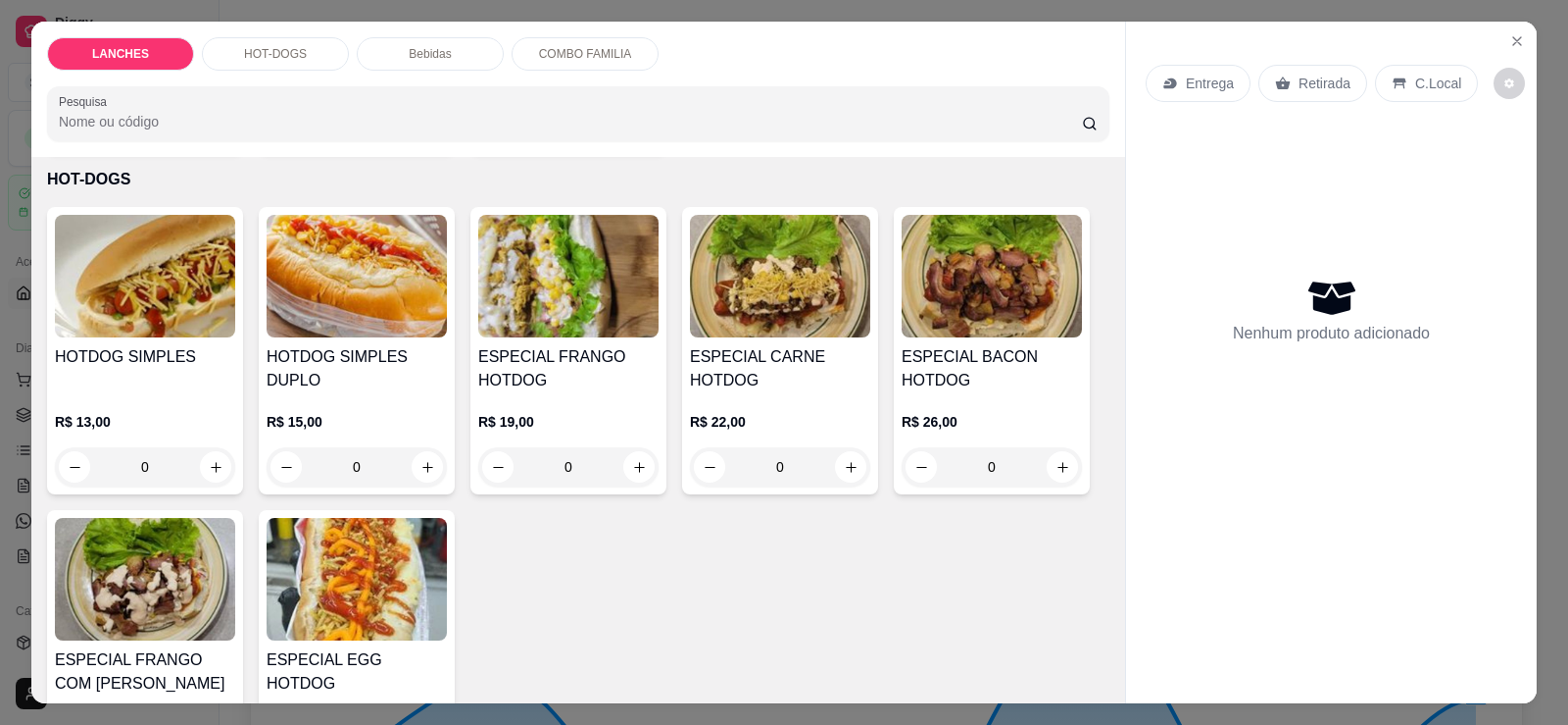
scroll to position [1077, 0]
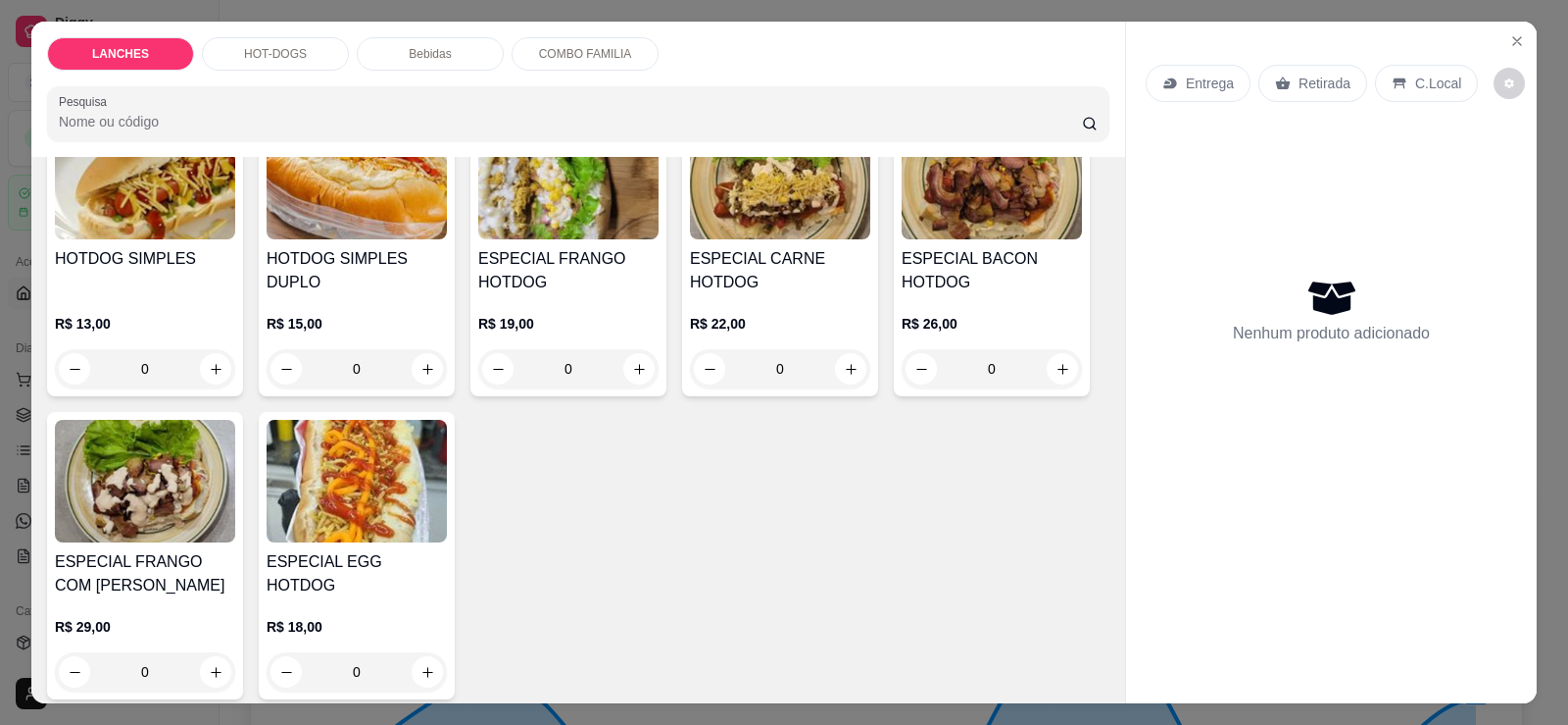
click at [143, 63] on div "LANCHES" at bounding box center [120, 53] width 147 height 33
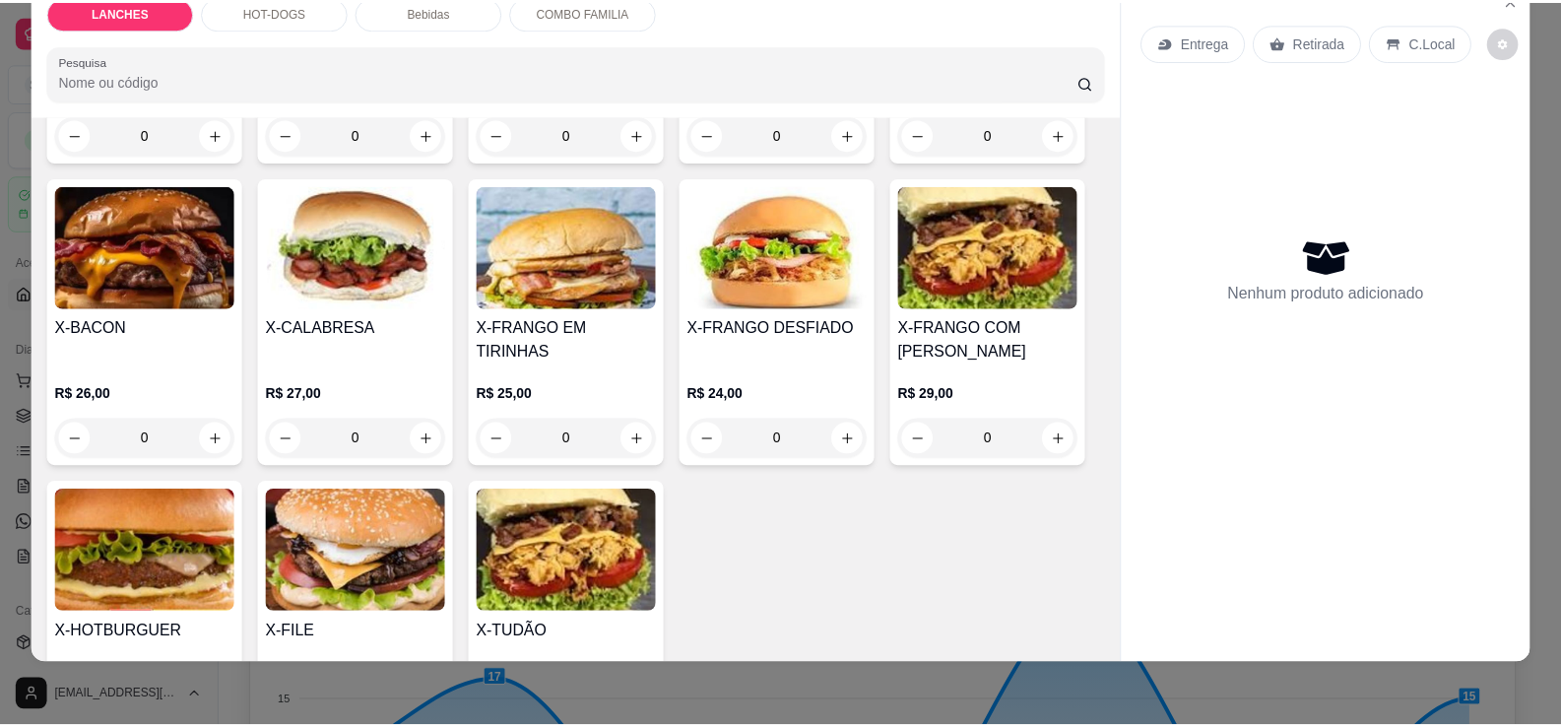
scroll to position [384, 0]
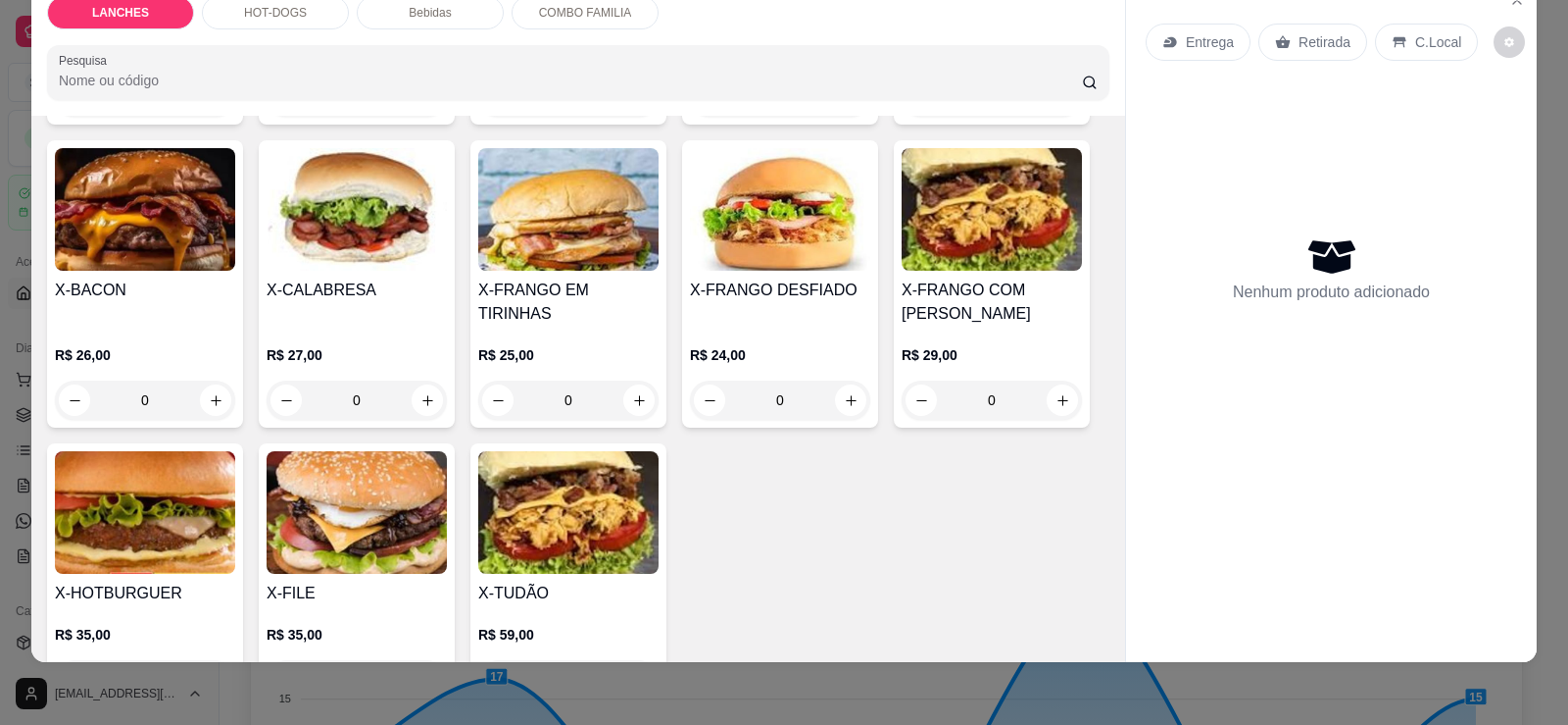
click at [174, 475] on img at bounding box center [144, 512] width 180 height 122
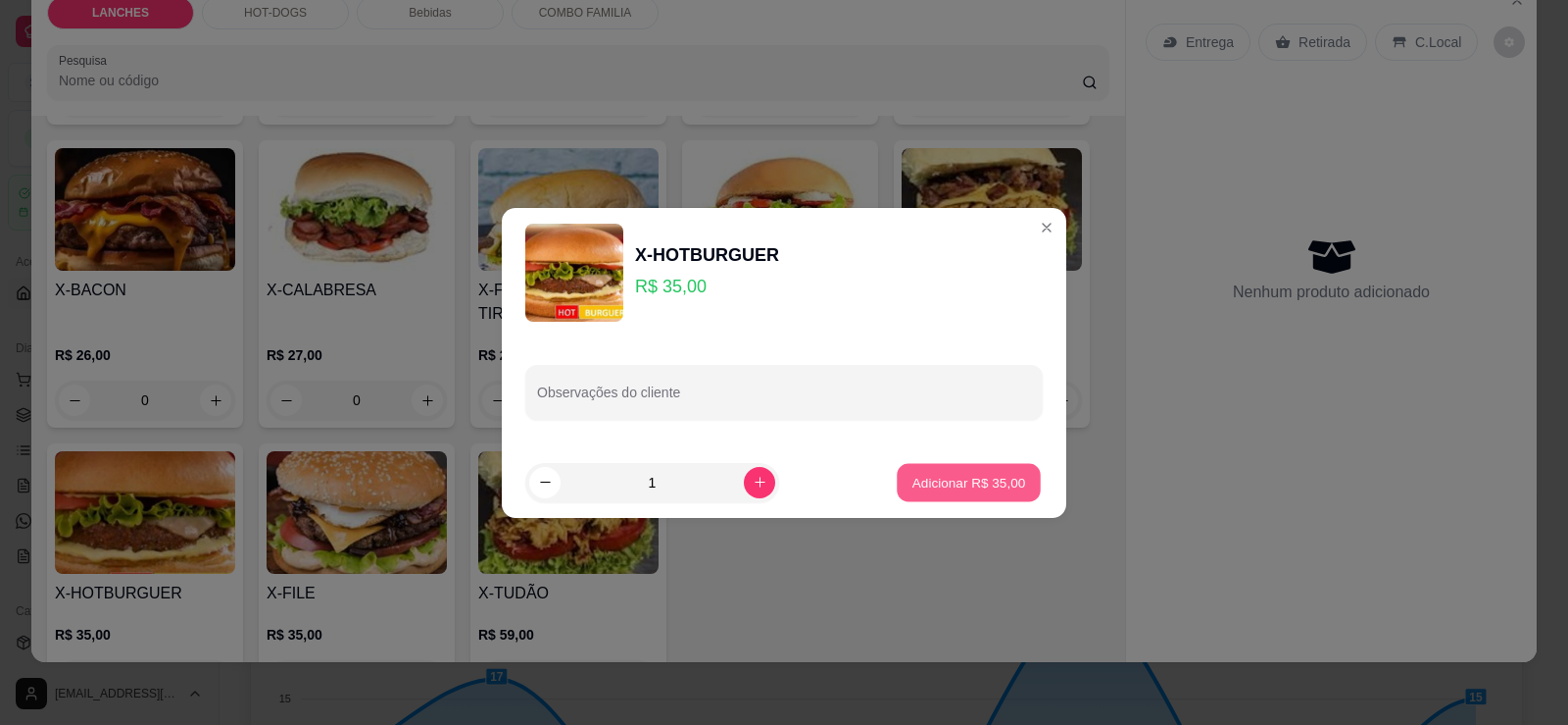
click at [949, 482] on p "Adicionar R$ 35,00" at bounding box center [970, 482] width 113 height 19
type input "1"
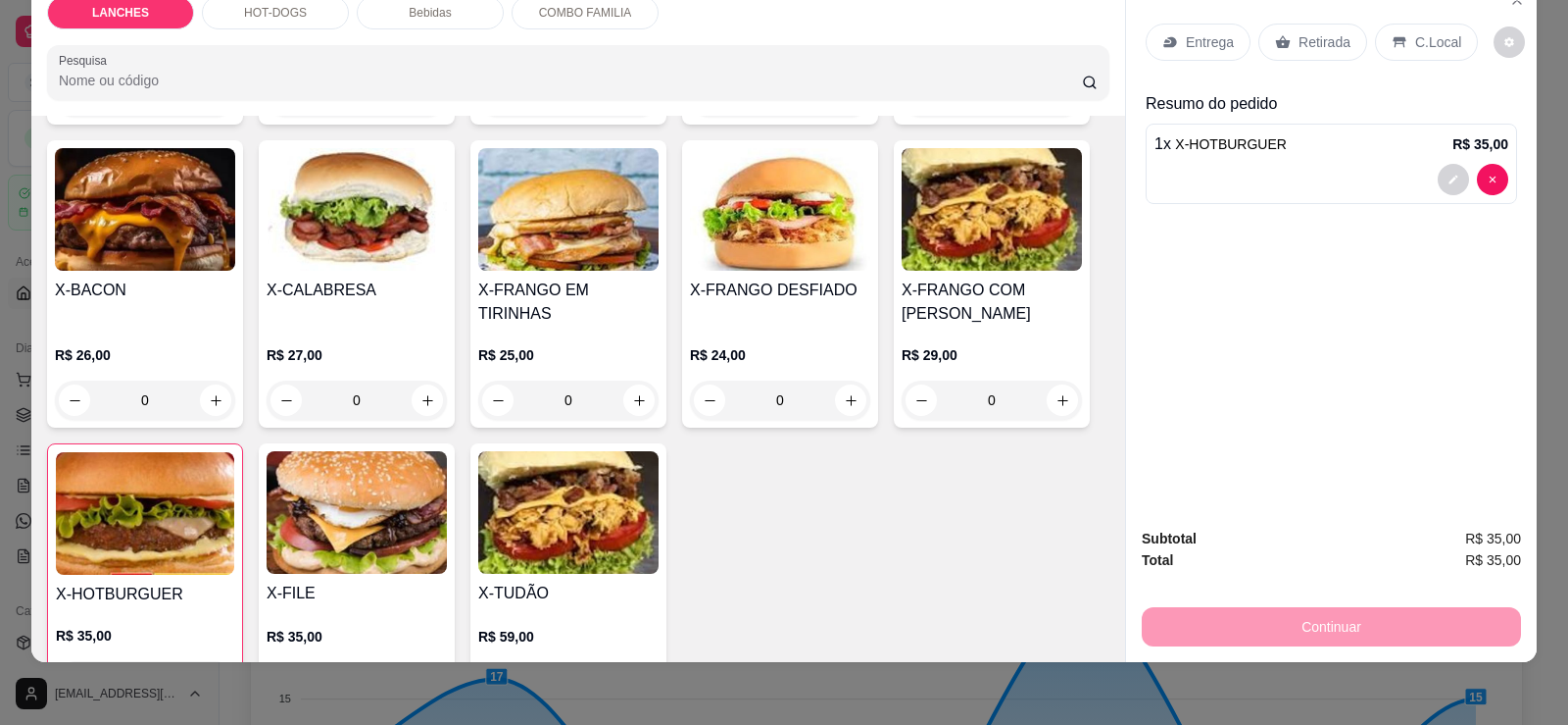
click at [1299, 47] on p "Retirada" at bounding box center [1325, 42] width 52 height 20
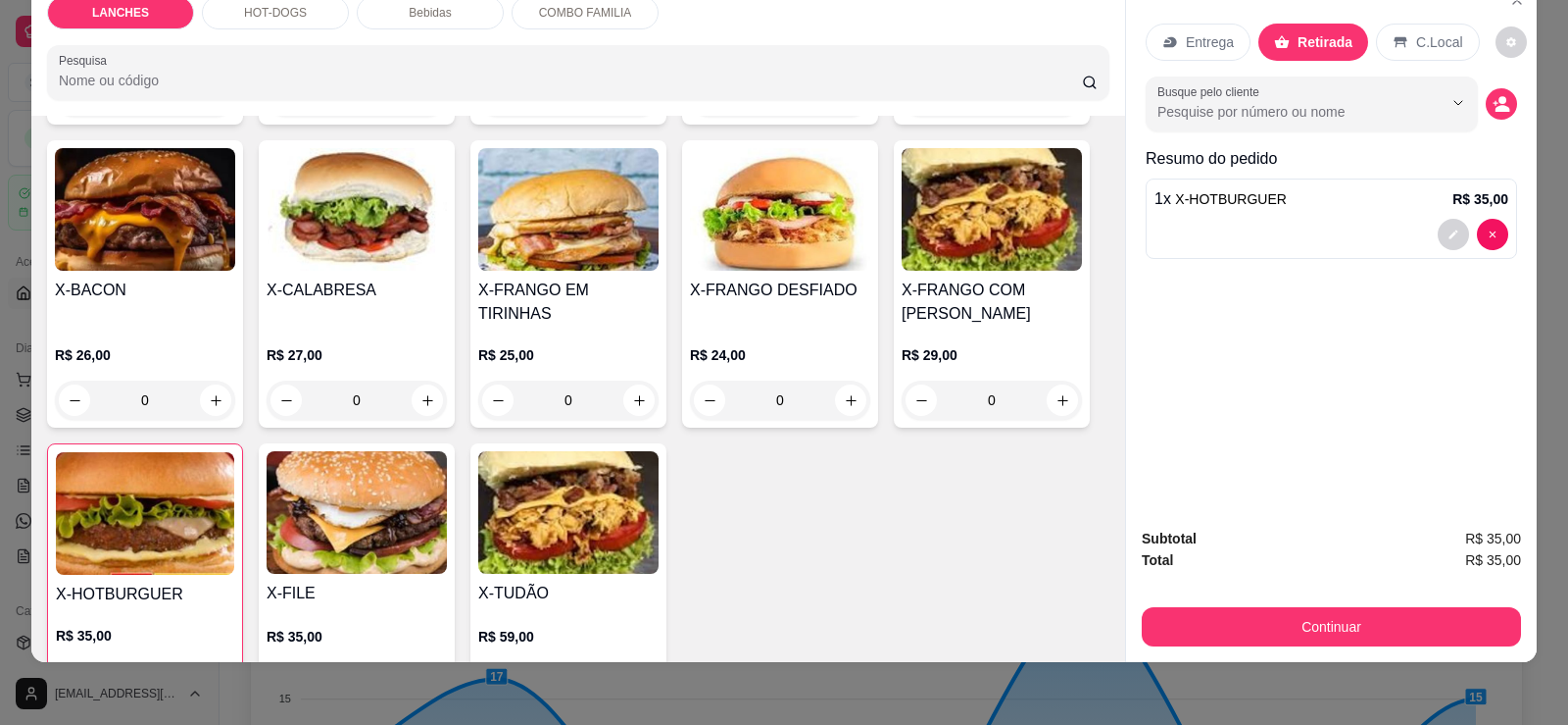
click at [1239, 603] on div "Subtotal R$ 35,00 Total R$ 35,00 Continuar" at bounding box center [1331, 587] width 379 height 119
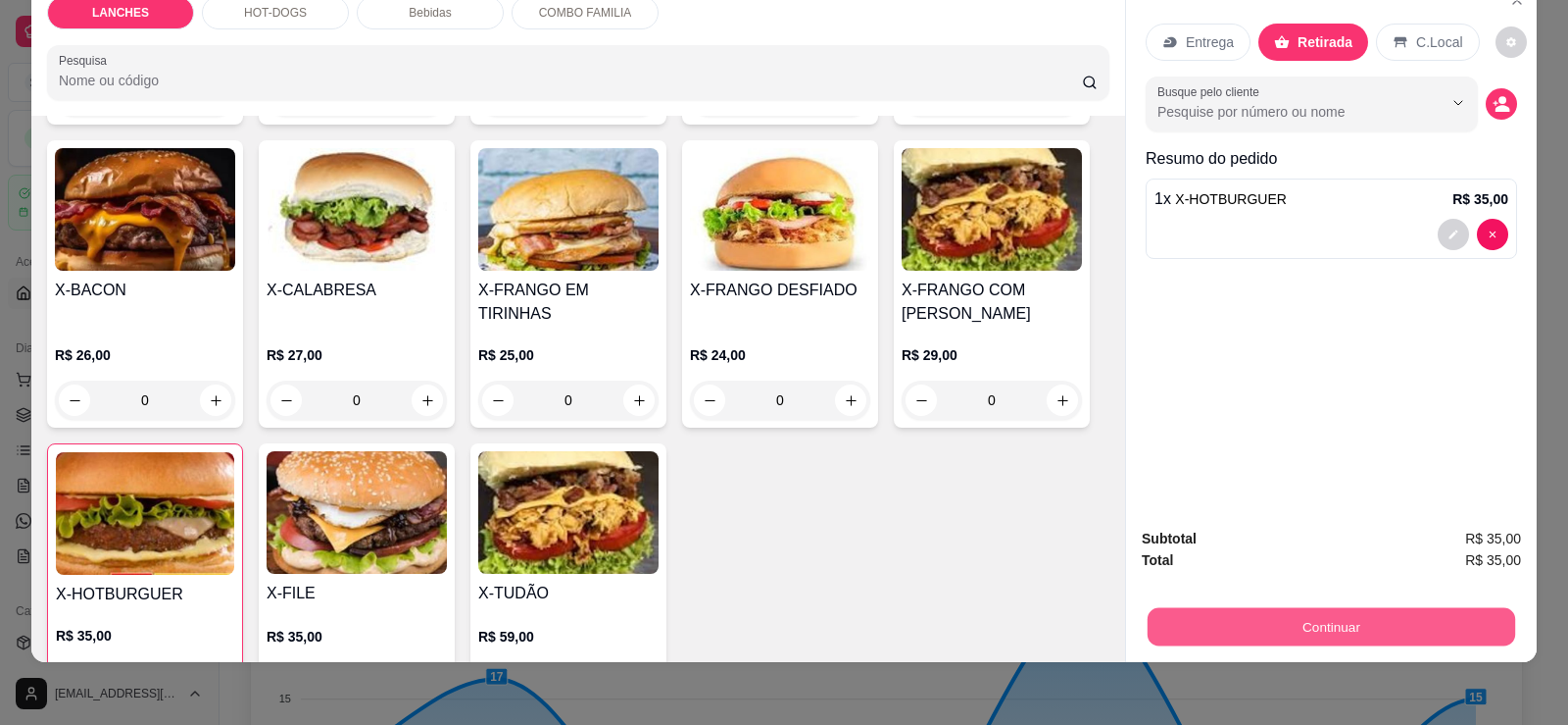
click at [1237, 608] on button "Continuar" at bounding box center [1331, 625] width 367 height 38
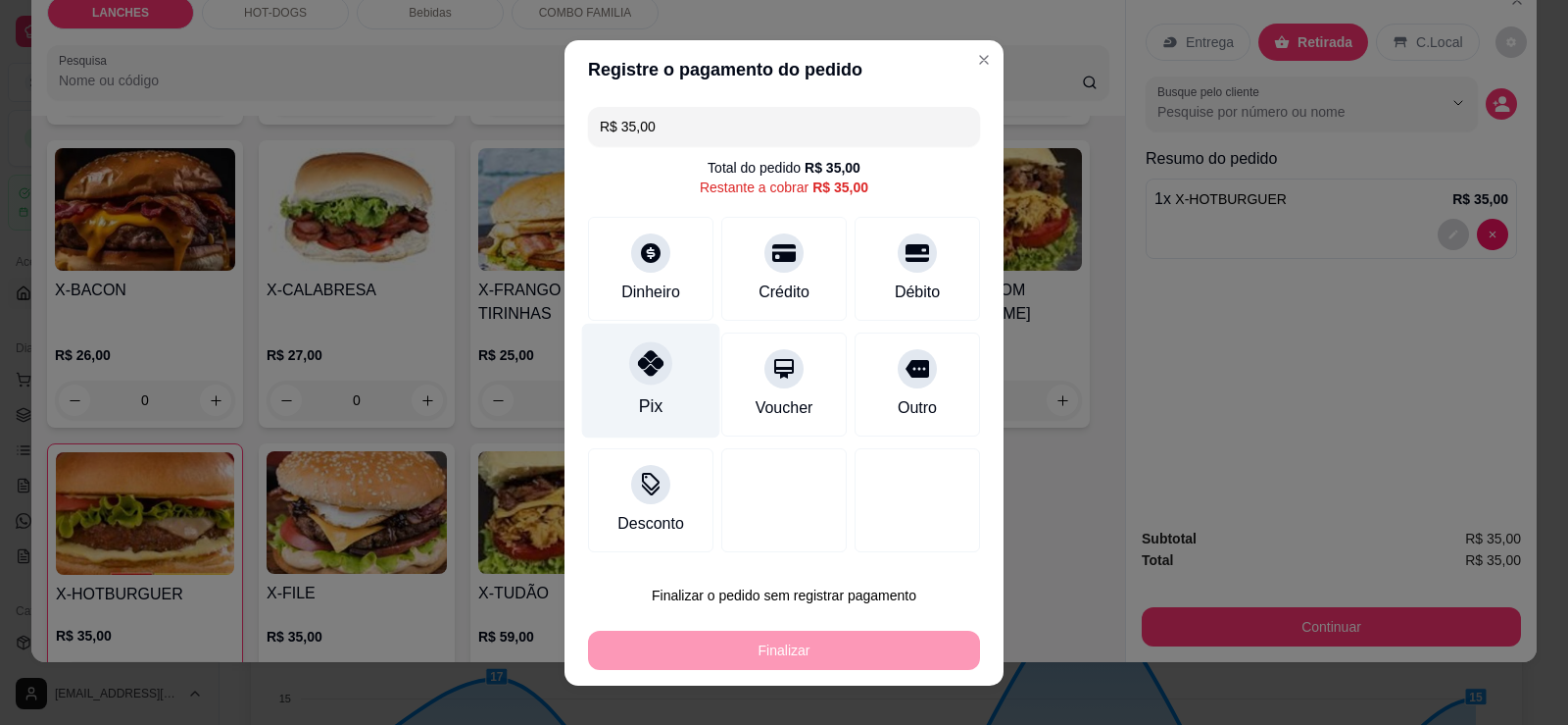
click at [648, 376] on div at bounding box center [650, 362] width 43 height 43
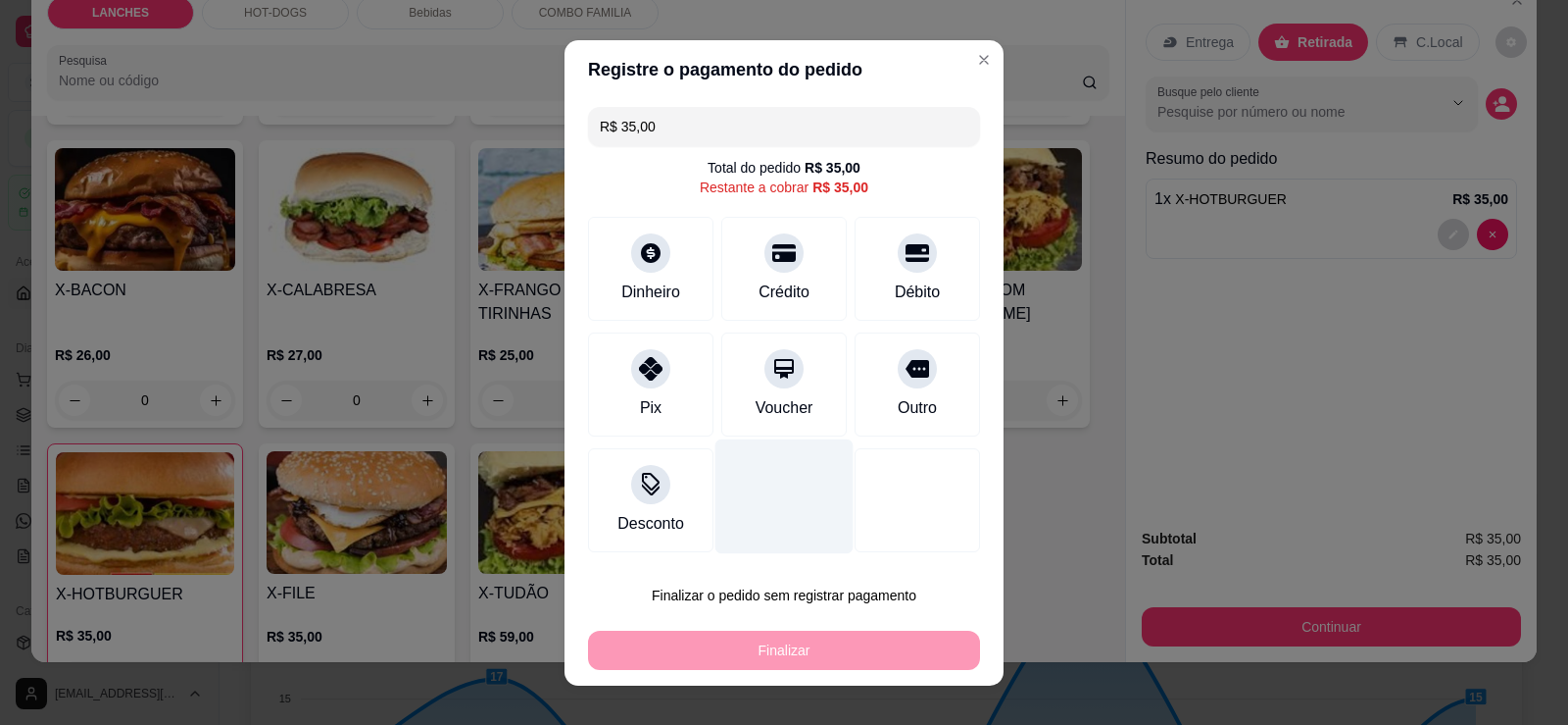
type input "R$ 0,00"
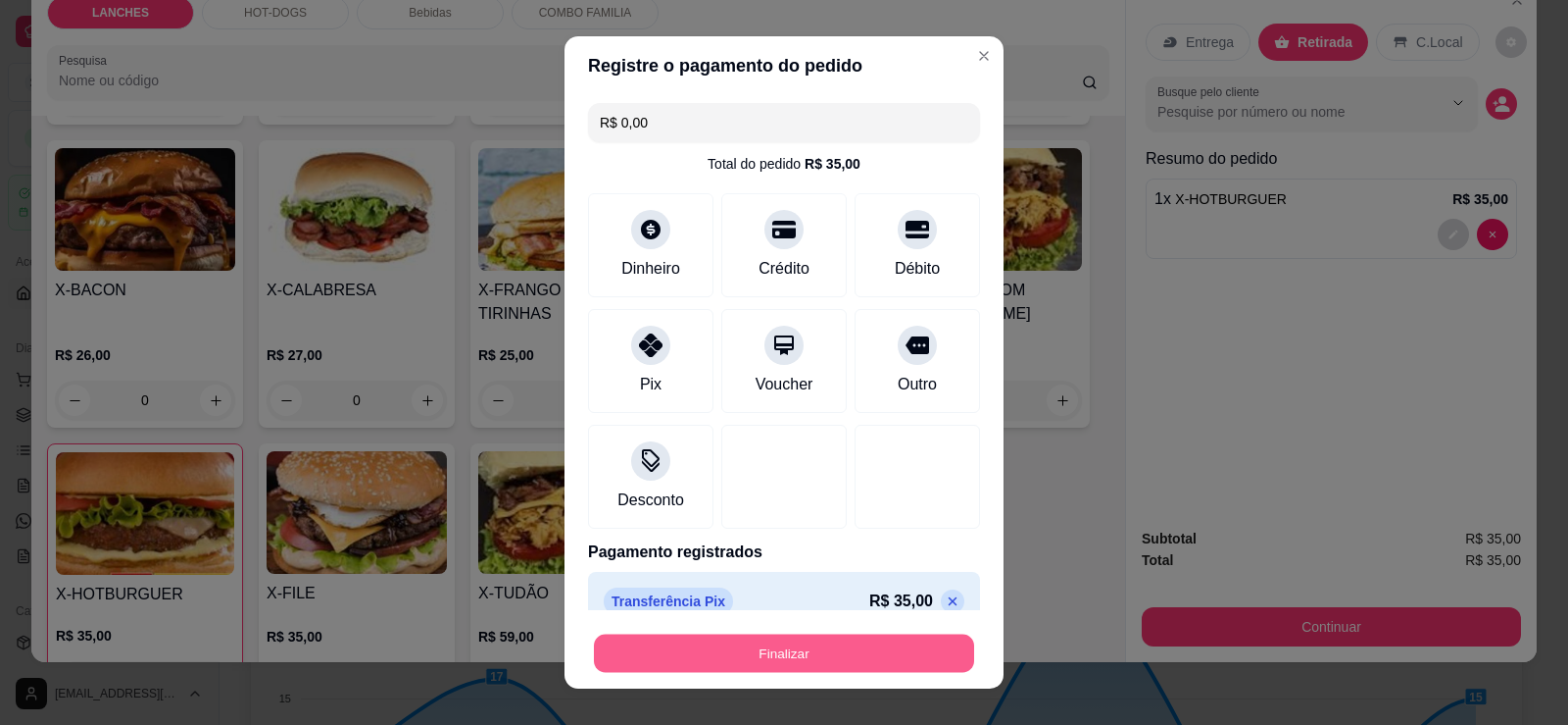
click at [796, 645] on button "Finalizar" at bounding box center [784, 653] width 380 height 38
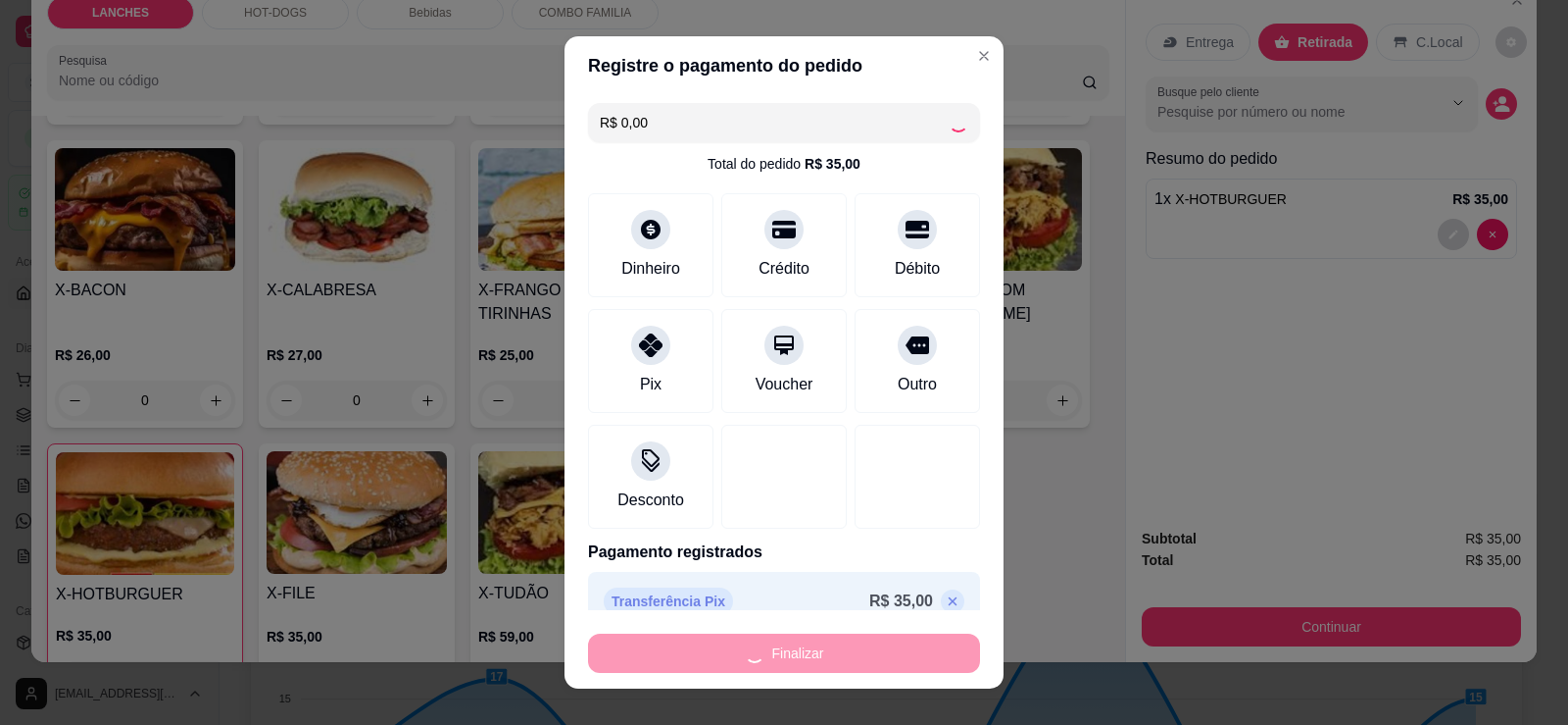
type input "0"
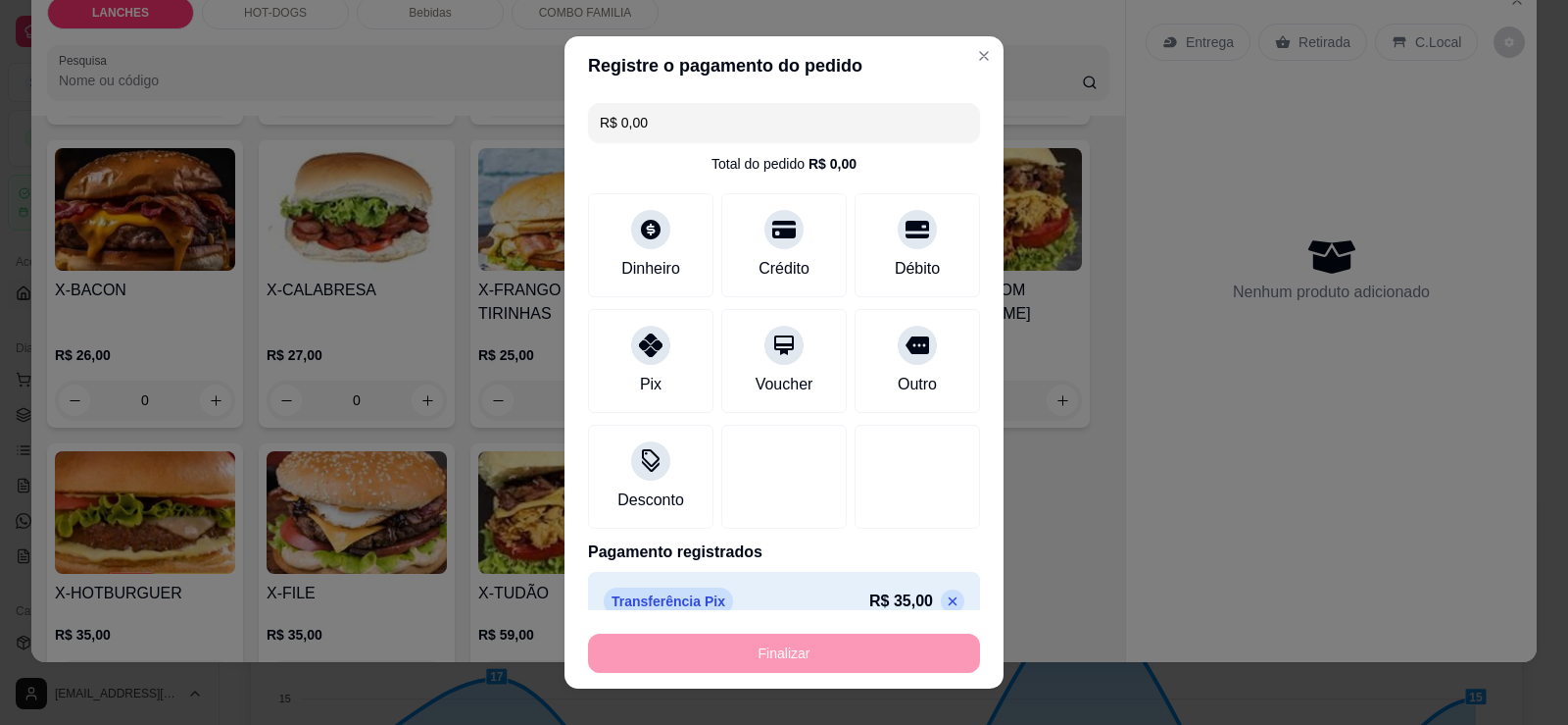
type input "-R$ 35,00"
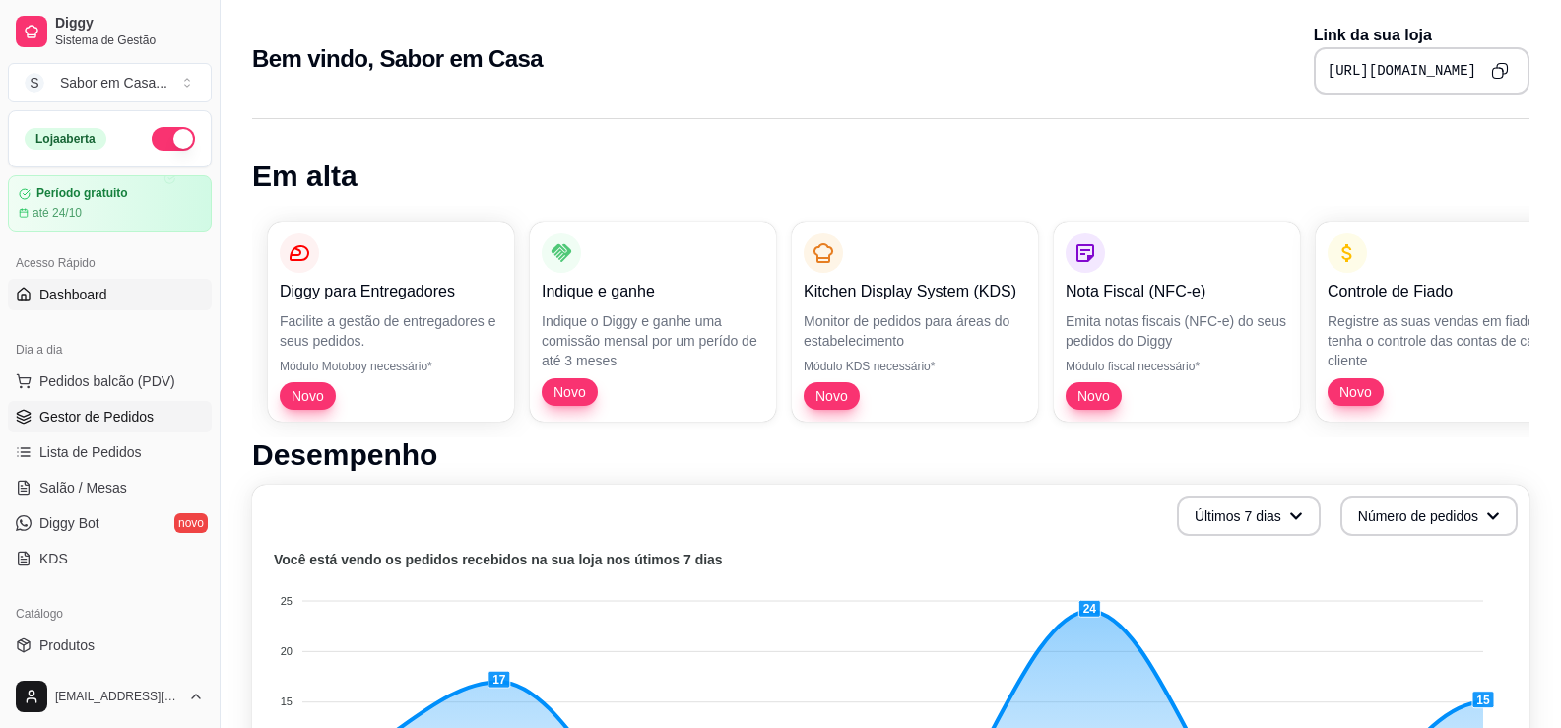
click at [80, 424] on span "Gestor de Pedidos" at bounding box center [96, 417] width 114 height 20
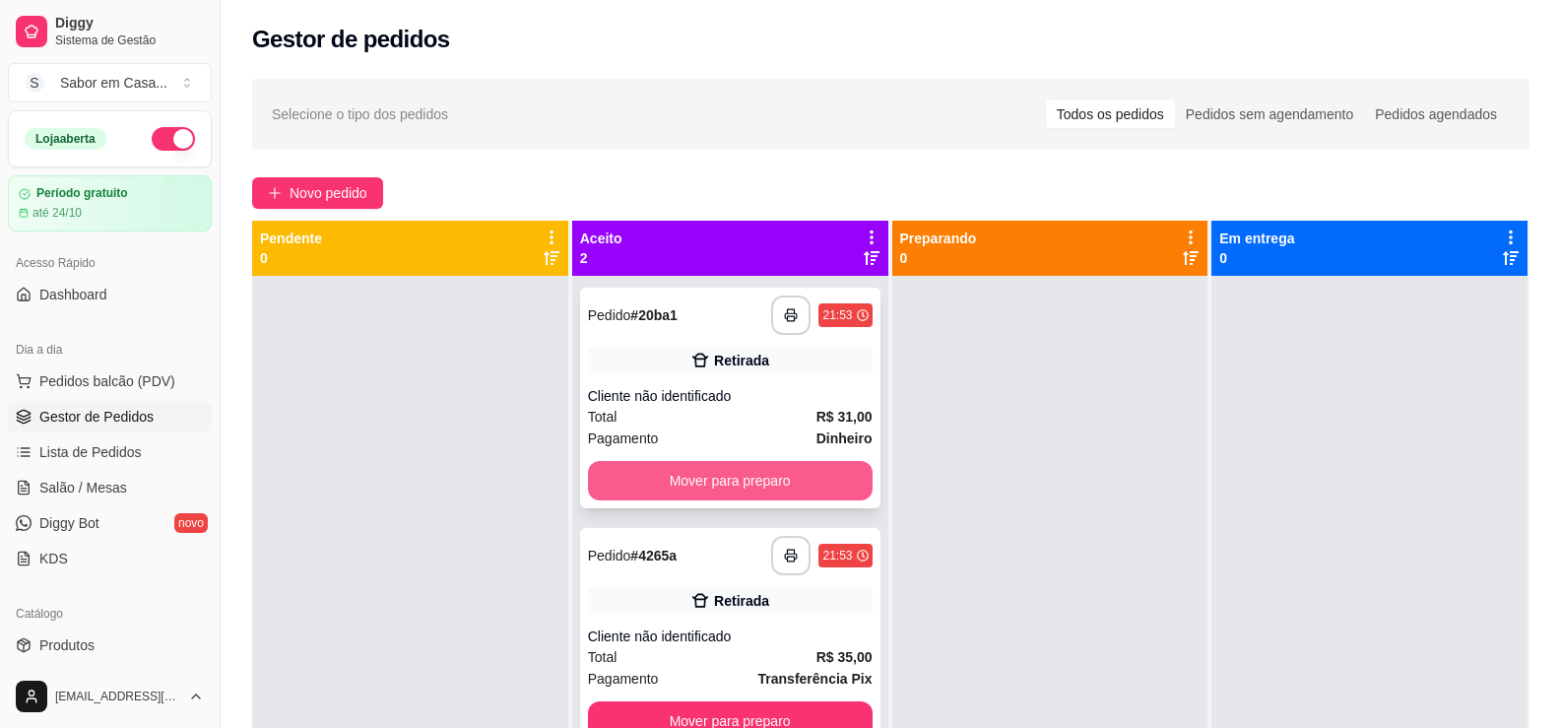
click at [808, 471] on button "Mover para preparo" at bounding box center [730, 480] width 285 height 39
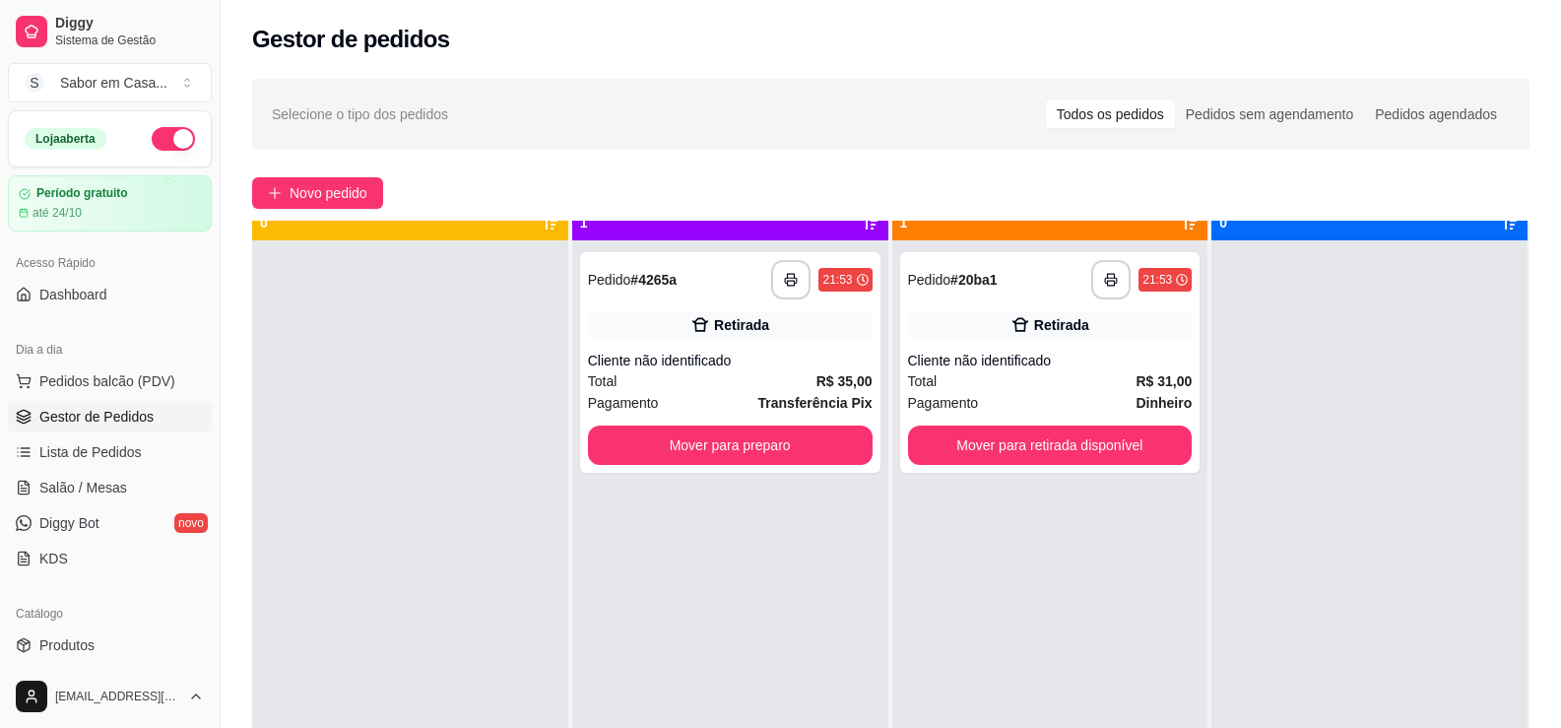
scroll to position [55, 0]
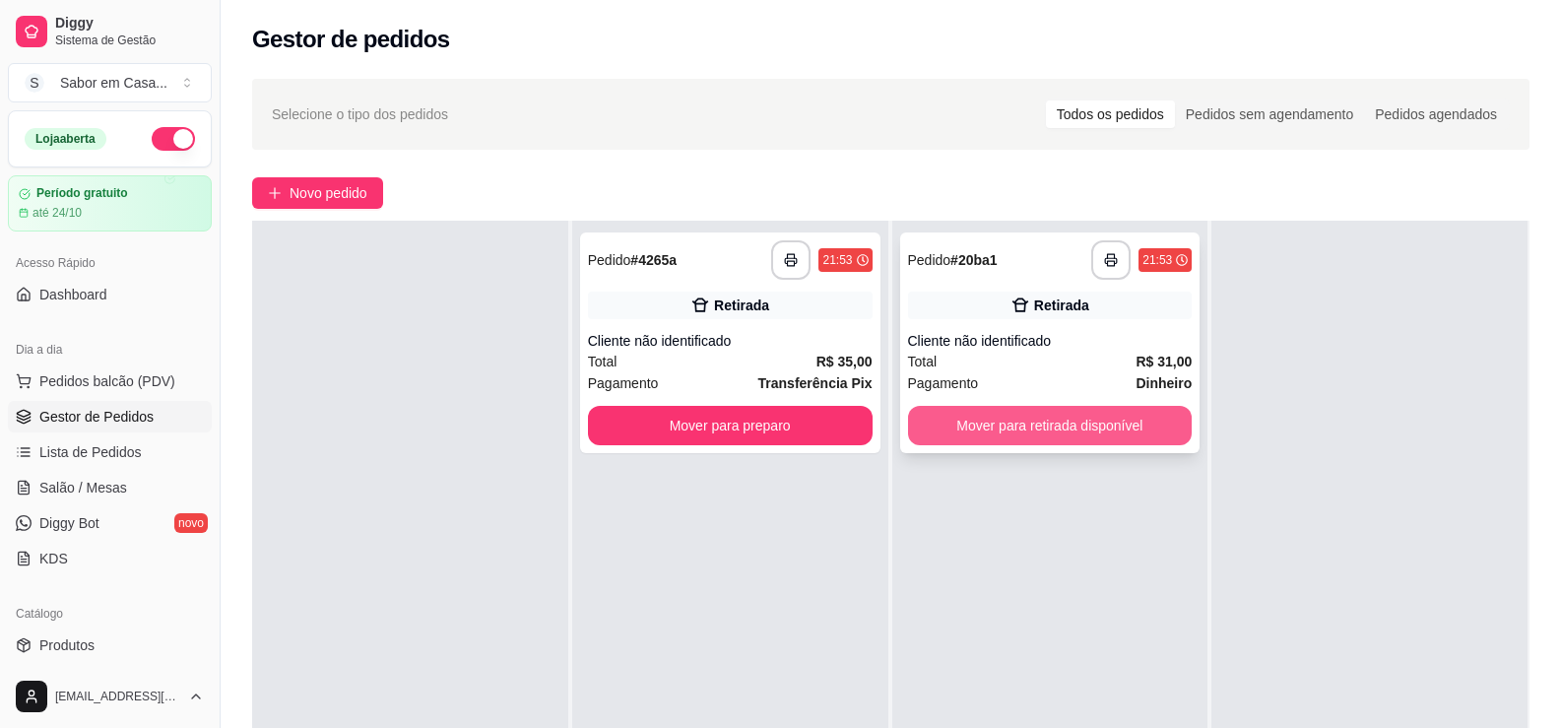
click at [958, 415] on button "Mover para retirada disponível" at bounding box center [1050, 425] width 285 height 39
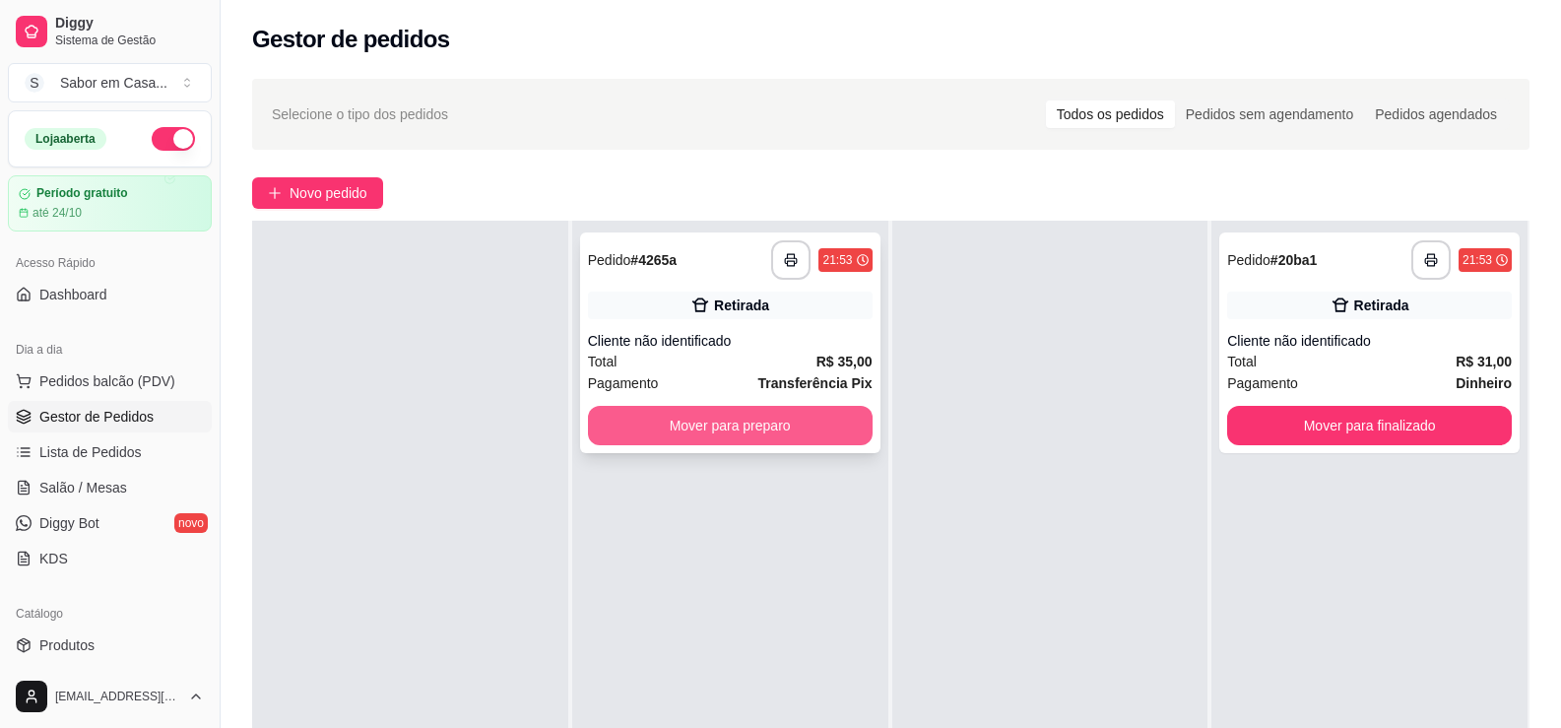
click at [808, 429] on button "Mover para preparo" at bounding box center [730, 425] width 285 height 39
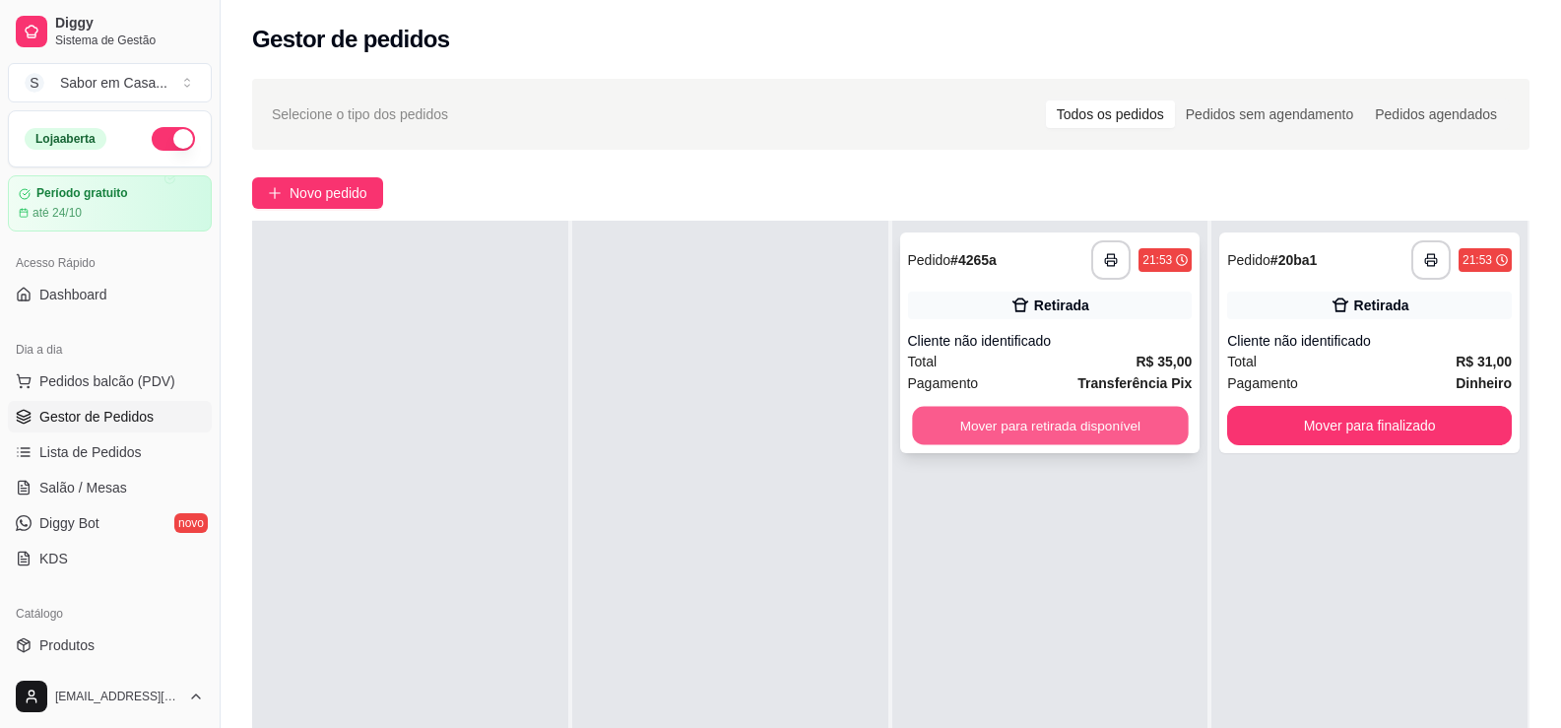
click at [1043, 436] on button "Mover para retirada disponível" at bounding box center [1050, 426] width 276 height 38
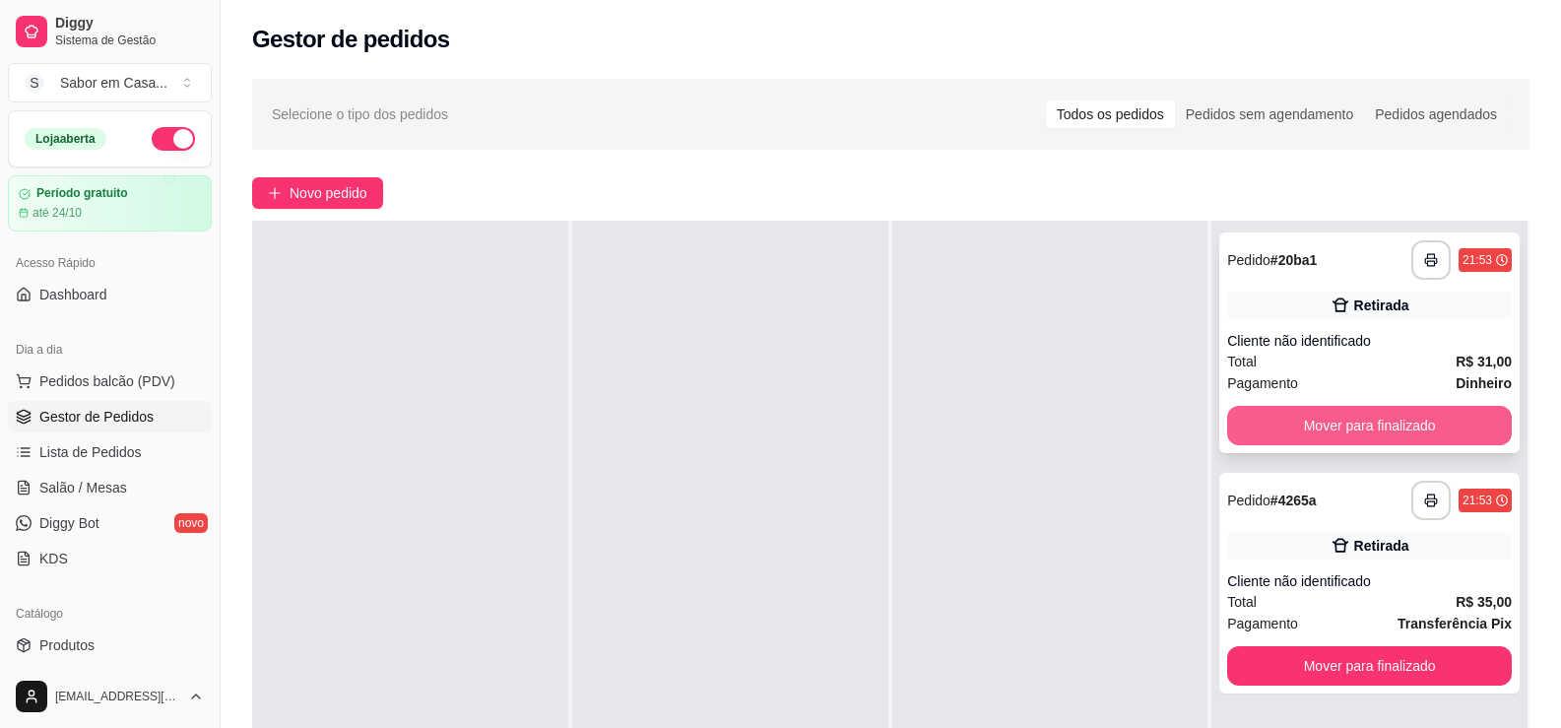
click at [1288, 425] on button "Mover para finalizado" at bounding box center [1369, 425] width 285 height 39
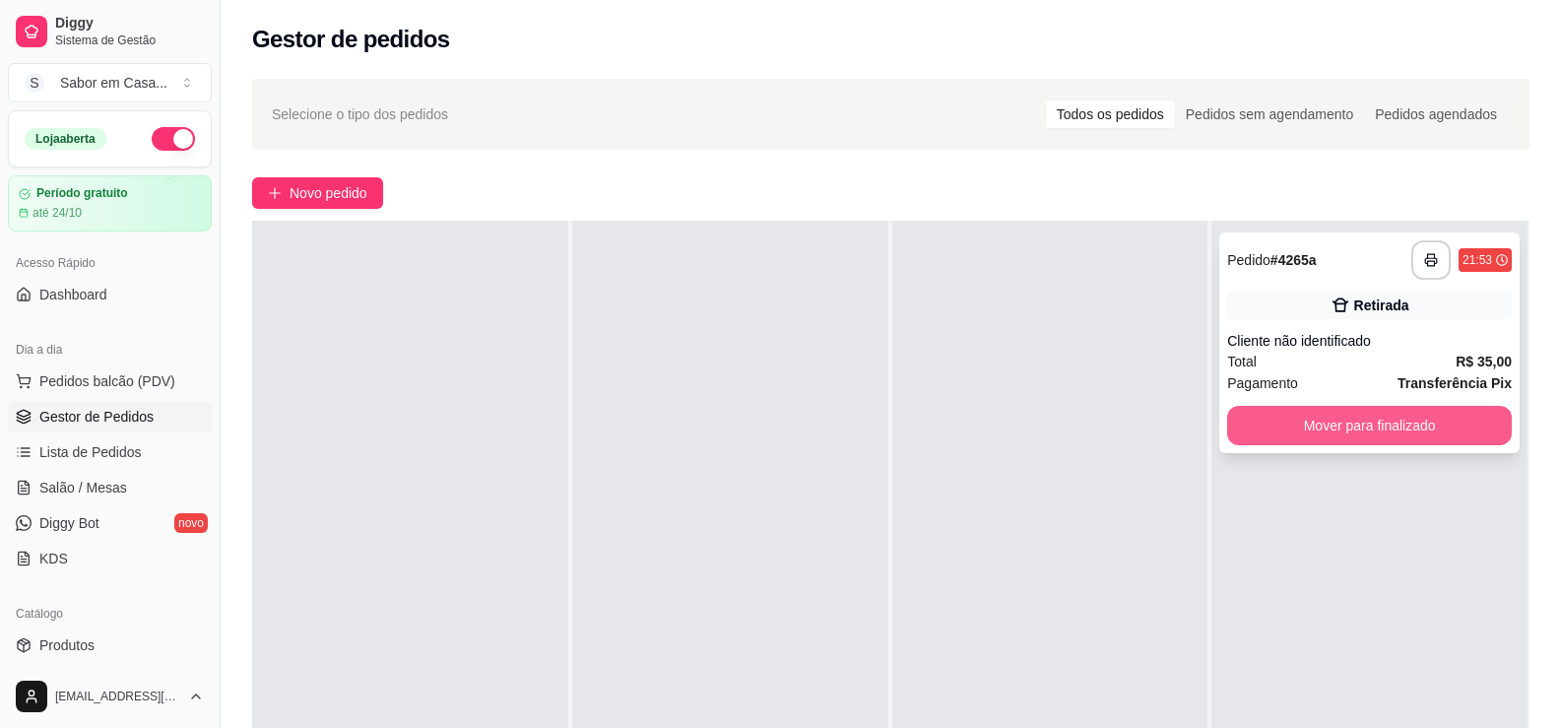
click at [1299, 429] on button "Mover para finalizado" at bounding box center [1369, 425] width 285 height 39
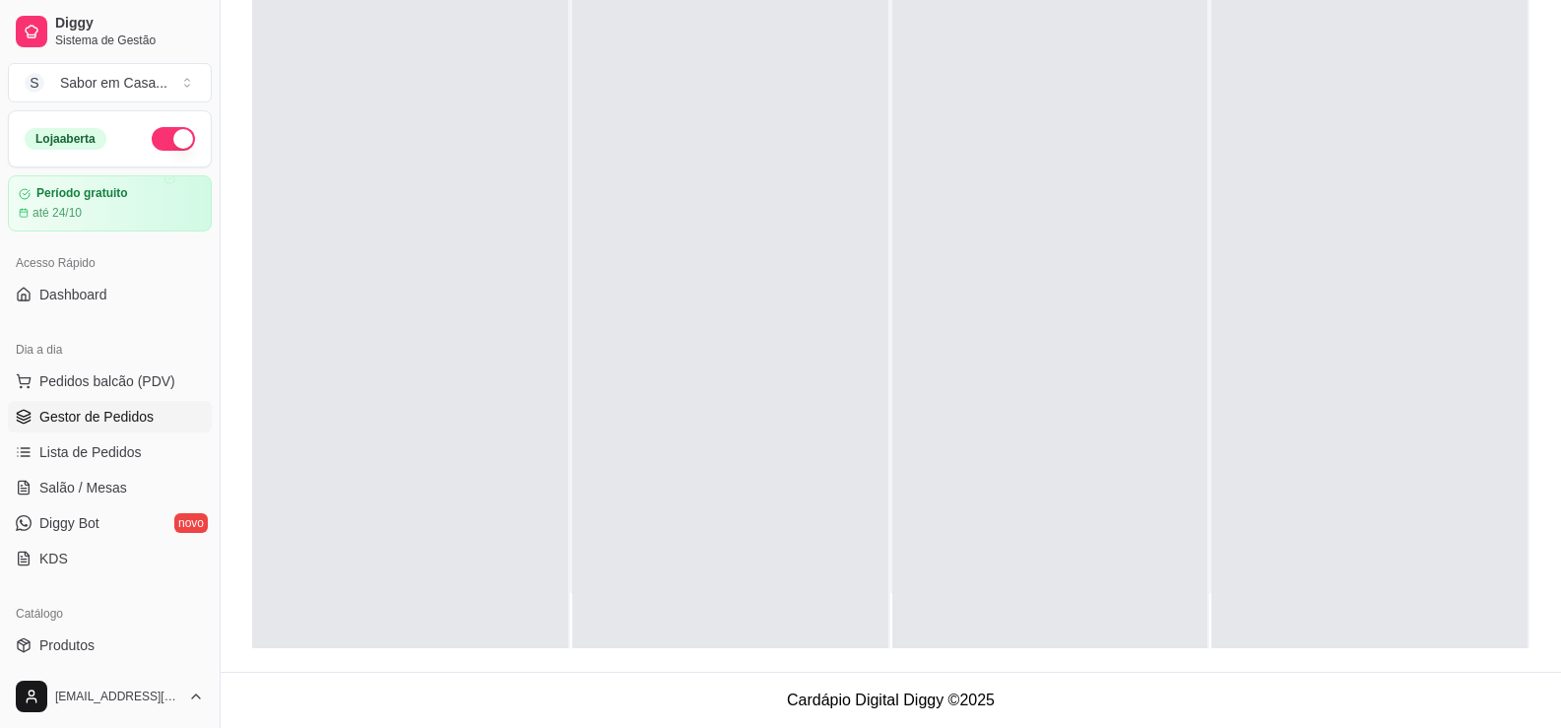
scroll to position [0, 0]
